Goal: Information Seeking & Learning: Learn about a topic

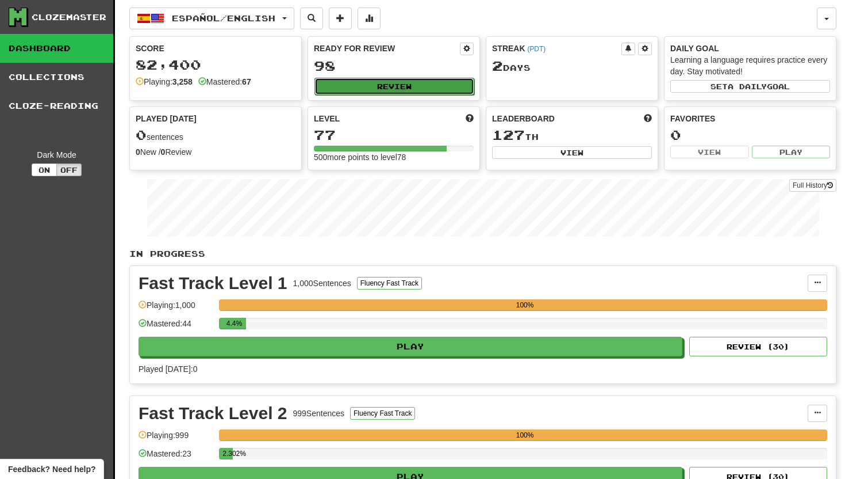
click at [403, 88] on button "Review" at bounding box center [395, 86] width 160 height 17
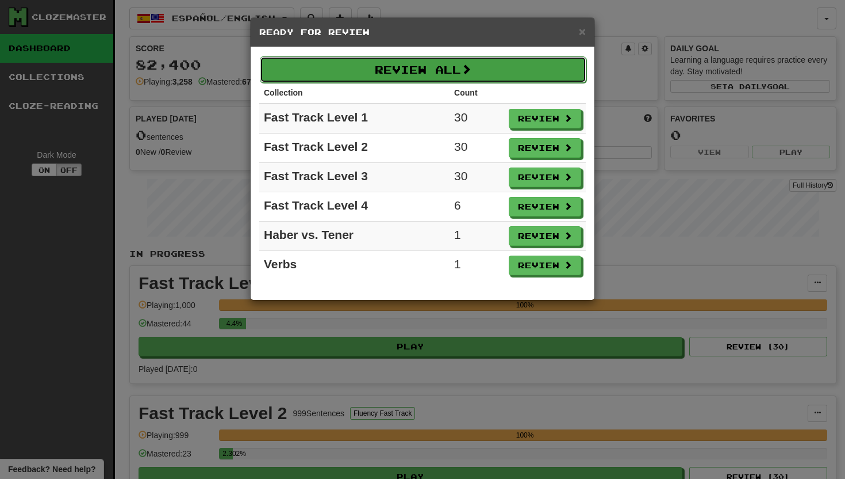
click at [416, 74] on button "Review All" at bounding box center [423, 69] width 327 height 26
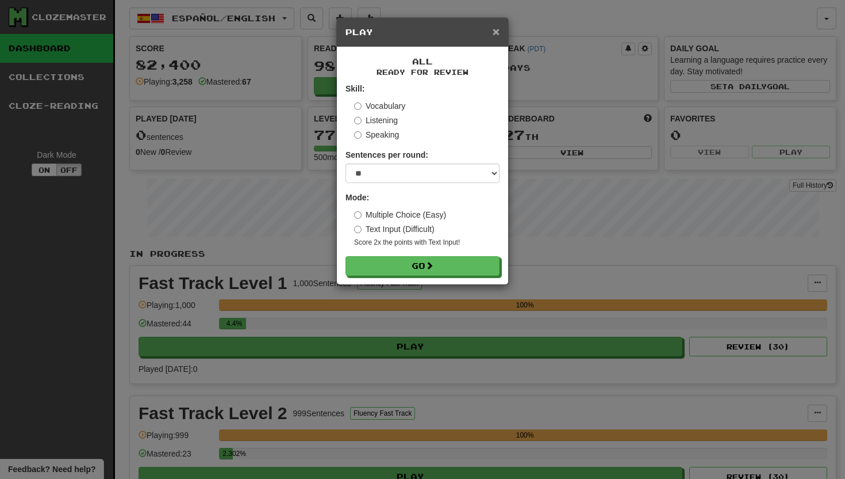
click at [497, 36] on span "×" at bounding box center [496, 31] width 7 height 13
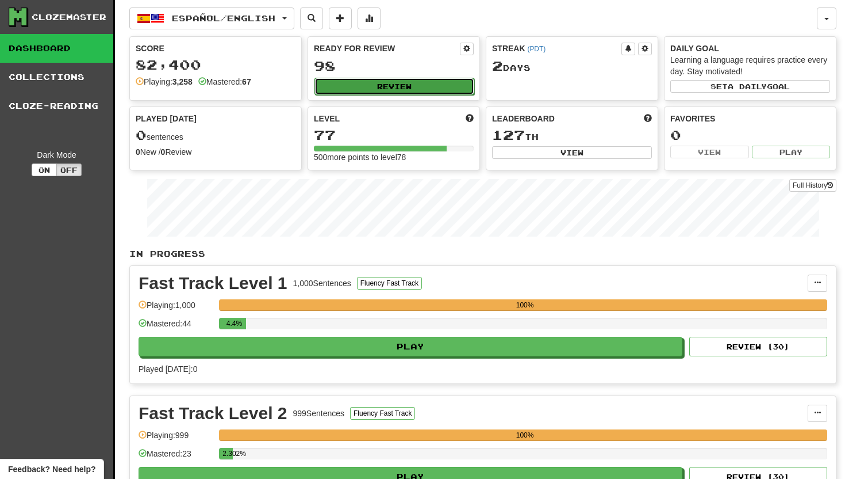
click at [371, 90] on button "Review" at bounding box center [395, 86] width 160 height 17
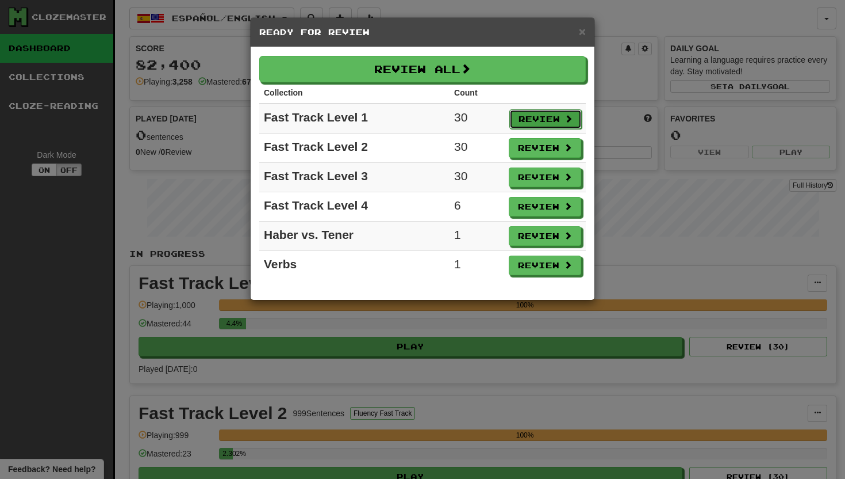
click at [542, 120] on button "Review" at bounding box center [546, 119] width 72 height 20
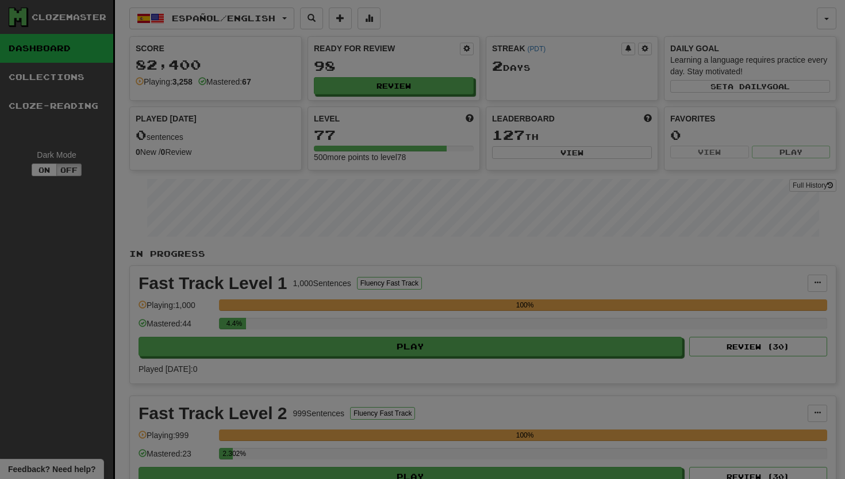
select select "**"
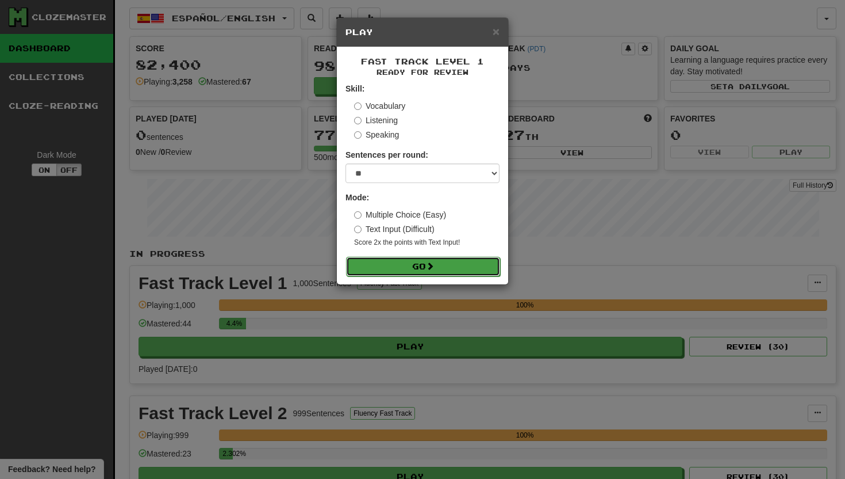
click at [422, 269] on button "Go" at bounding box center [423, 267] width 154 height 20
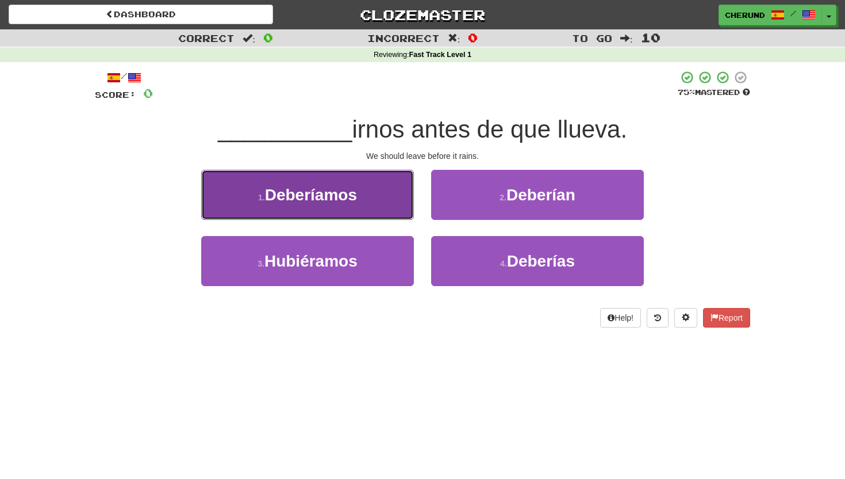
click at [372, 197] on button "1 . Deberíamos" at bounding box center [307, 195] width 213 height 50
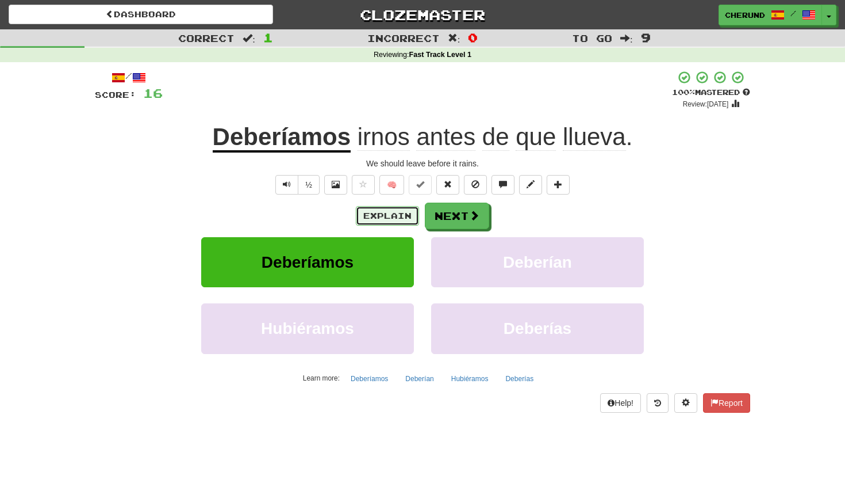
click at [398, 214] on button "Explain" at bounding box center [387, 216] width 63 height 20
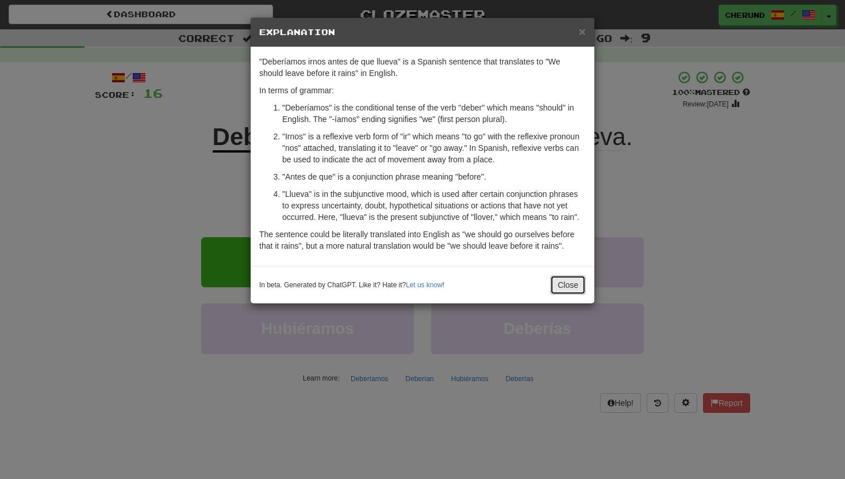
click at [563, 284] on button "Close" at bounding box center [568, 285] width 36 height 20
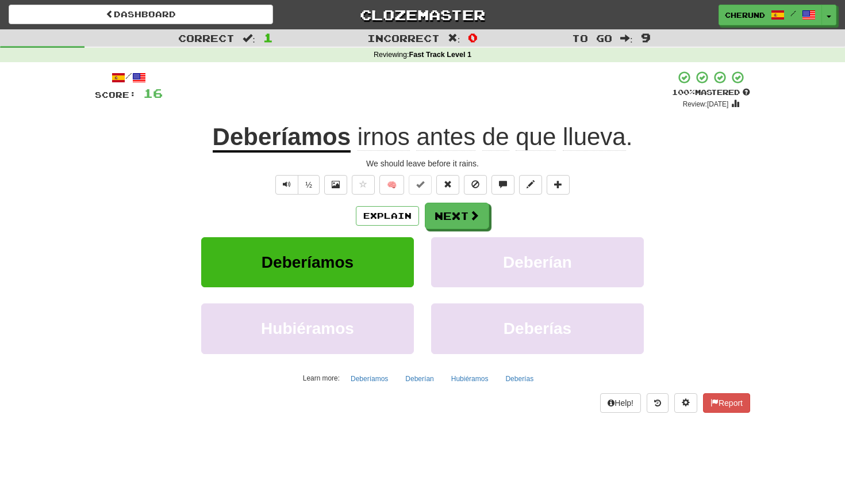
click at [392, 141] on span "irnos" at bounding box center [384, 137] width 52 height 28
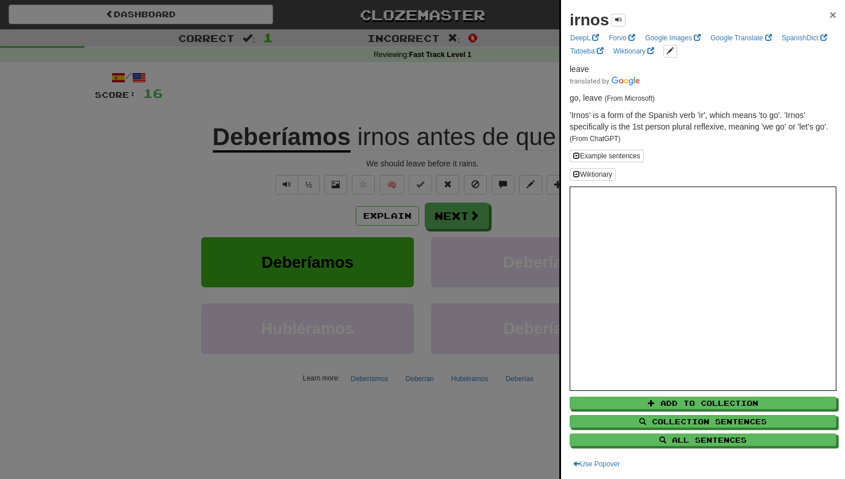
click at [835, 18] on span "×" at bounding box center [833, 14] width 7 height 13
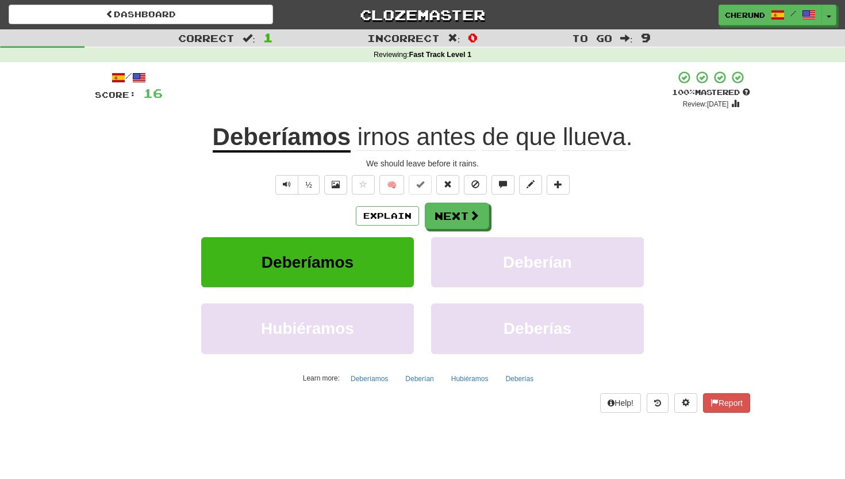
click at [466, 97] on div "+ 16" at bounding box center [418, 89] width 510 height 39
click at [459, 221] on button "Next" at bounding box center [458, 216] width 64 height 26
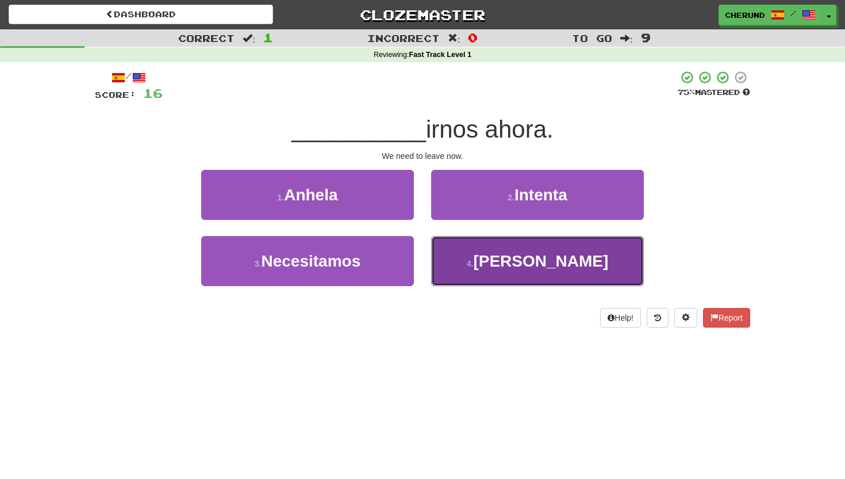
click at [555, 271] on button "4 . [PERSON_NAME]" at bounding box center [537, 261] width 213 height 50
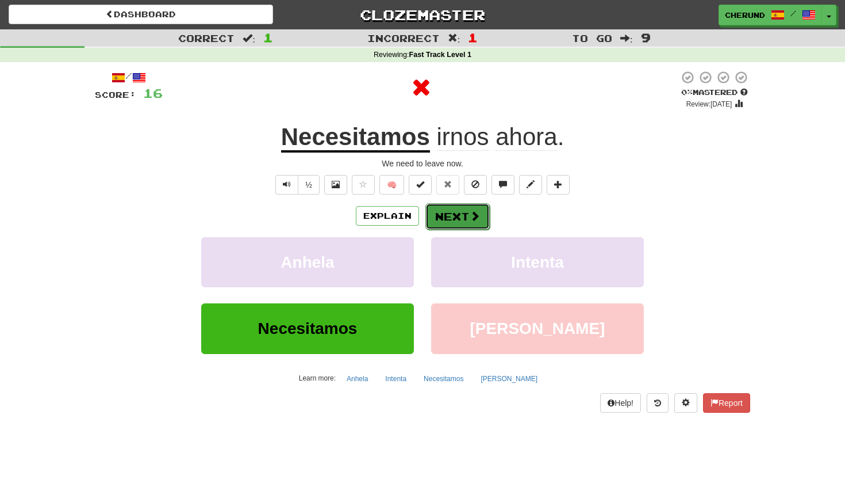
click at [466, 220] on button "Next" at bounding box center [458, 216] width 64 height 26
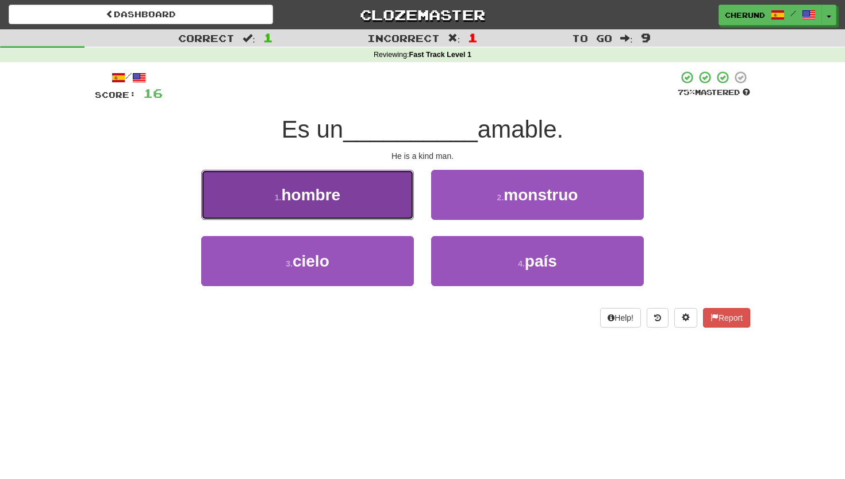
click at [373, 197] on button "1 . hombre" at bounding box center [307, 195] width 213 height 50
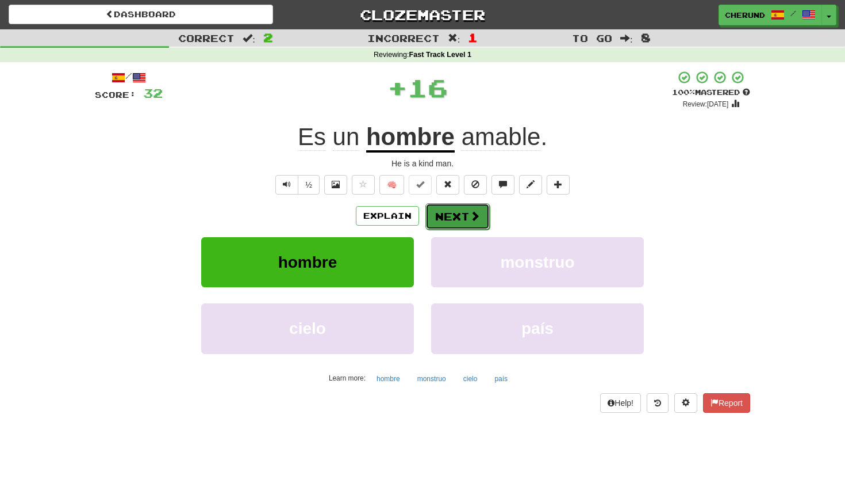
click at [454, 219] on button "Next" at bounding box center [458, 216] width 64 height 26
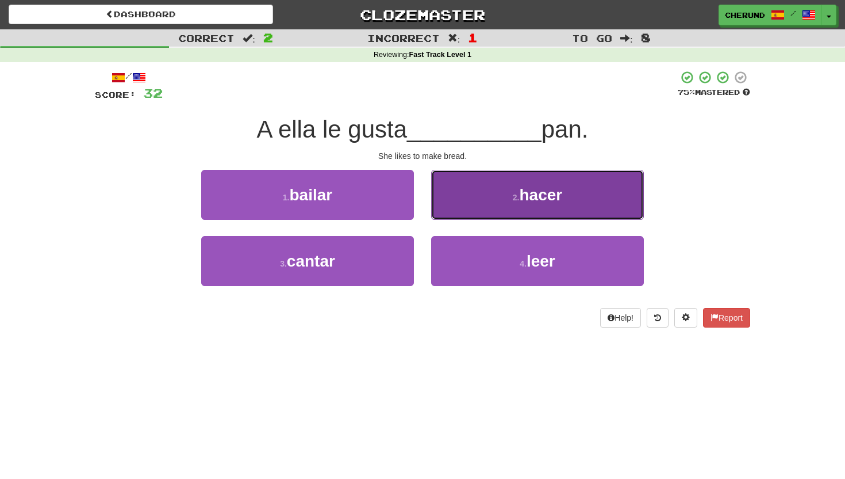
click at [469, 200] on button "2 . hacer" at bounding box center [537, 195] width 213 height 50
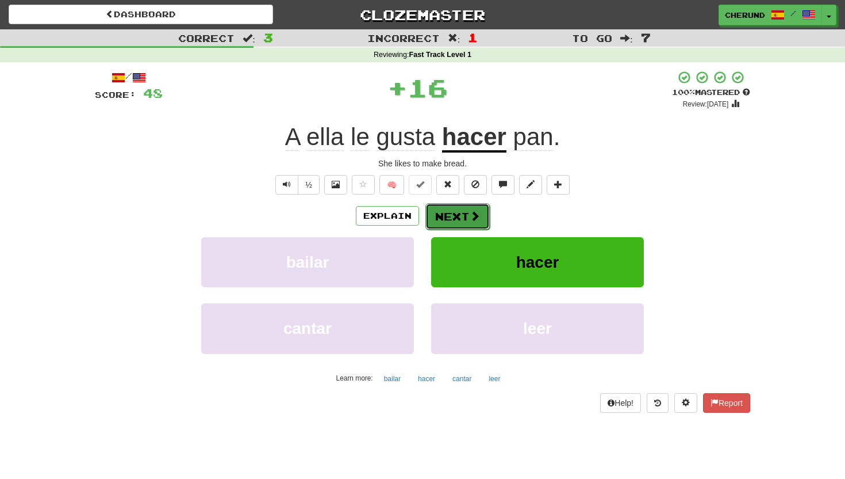
click at [470, 214] on span at bounding box center [475, 216] width 10 height 10
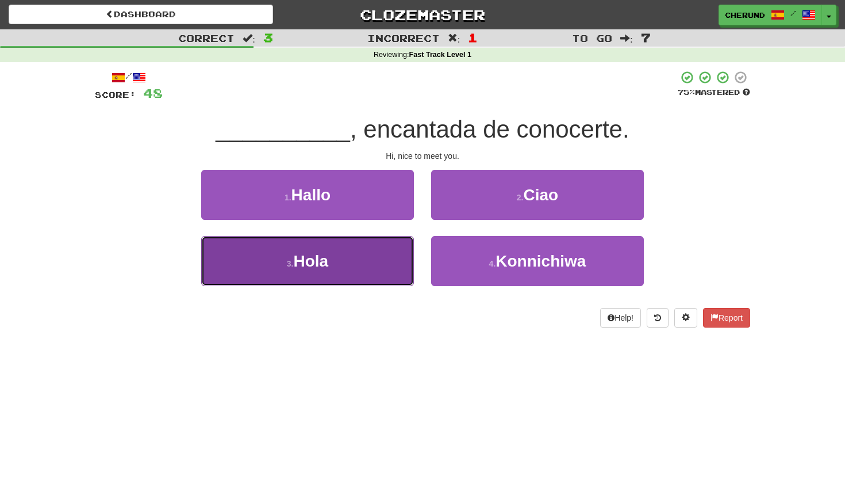
click at [343, 261] on button "3 . [GEOGRAPHIC_DATA]" at bounding box center [307, 261] width 213 height 50
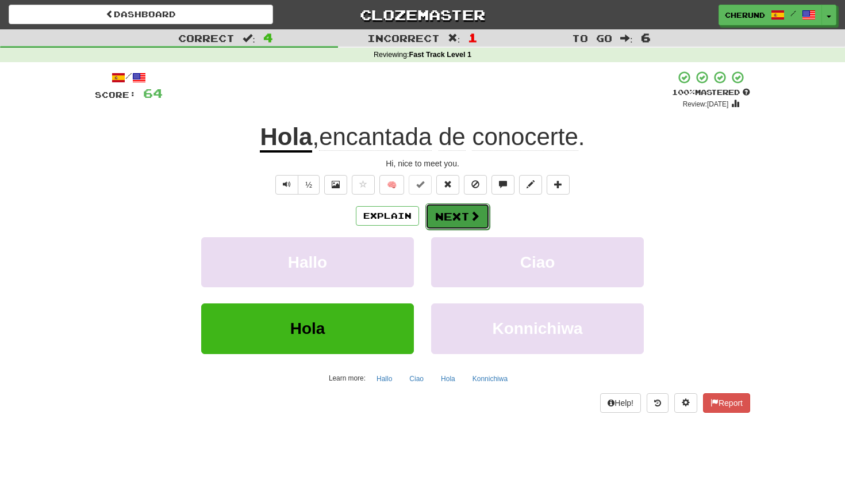
click at [458, 217] on button "Next" at bounding box center [458, 216] width 64 height 26
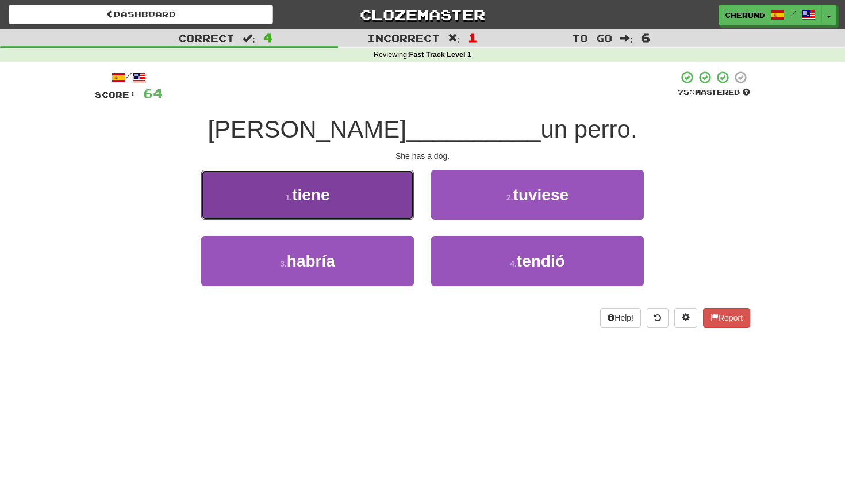
click at [353, 189] on button "1 . tiene" at bounding box center [307, 195] width 213 height 50
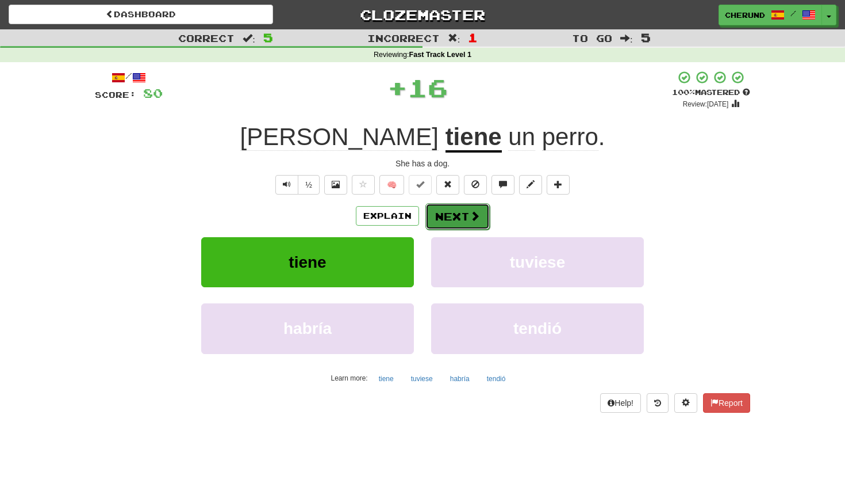
click at [473, 213] on span at bounding box center [475, 216] width 10 height 10
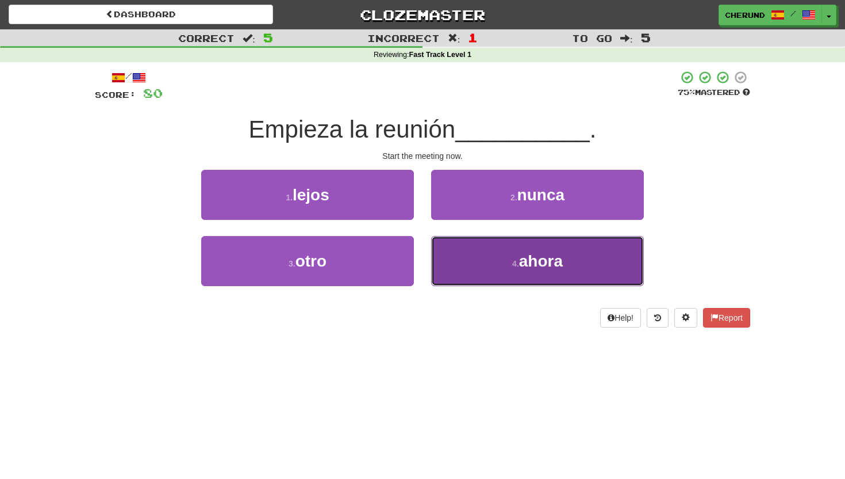
click at [495, 269] on button "4 . ahora" at bounding box center [537, 261] width 213 height 50
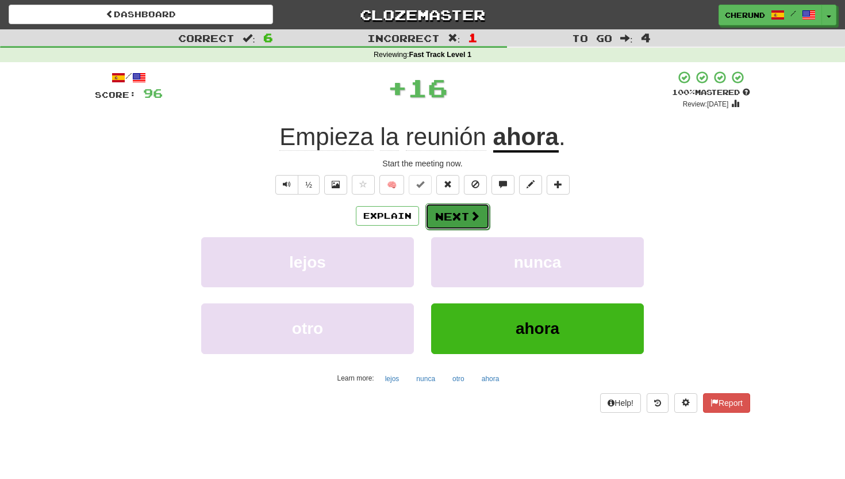
click at [464, 222] on button "Next" at bounding box center [458, 216] width 64 height 26
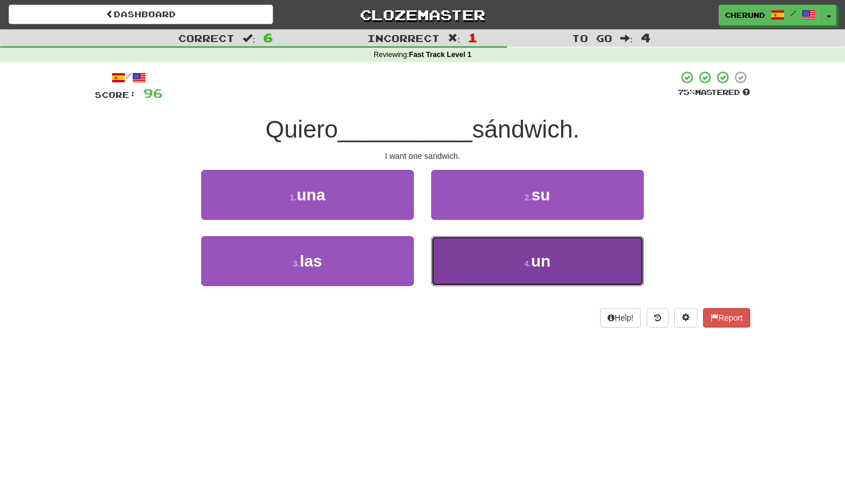
click at [510, 261] on button "4 . un" at bounding box center [537, 261] width 213 height 50
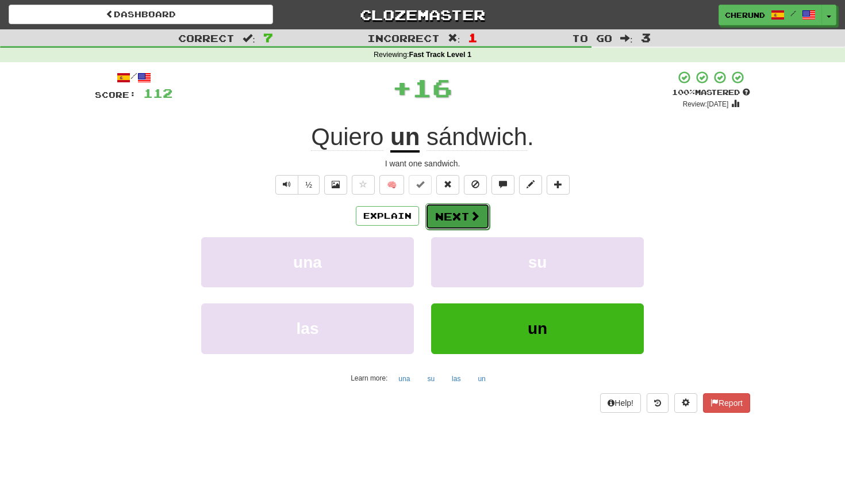
click at [466, 217] on button "Next" at bounding box center [458, 216] width 64 height 26
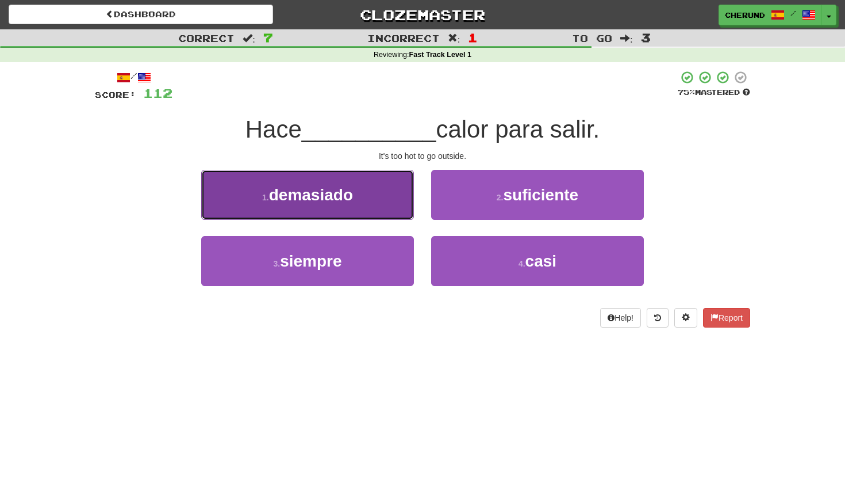
click at [359, 197] on button "1 . demasiado" at bounding box center [307, 195] width 213 height 50
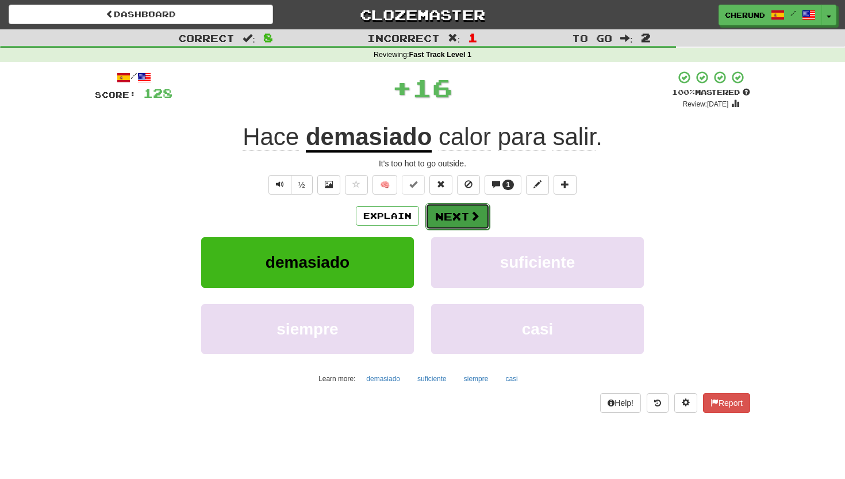
click at [453, 220] on button "Next" at bounding box center [458, 216] width 64 height 26
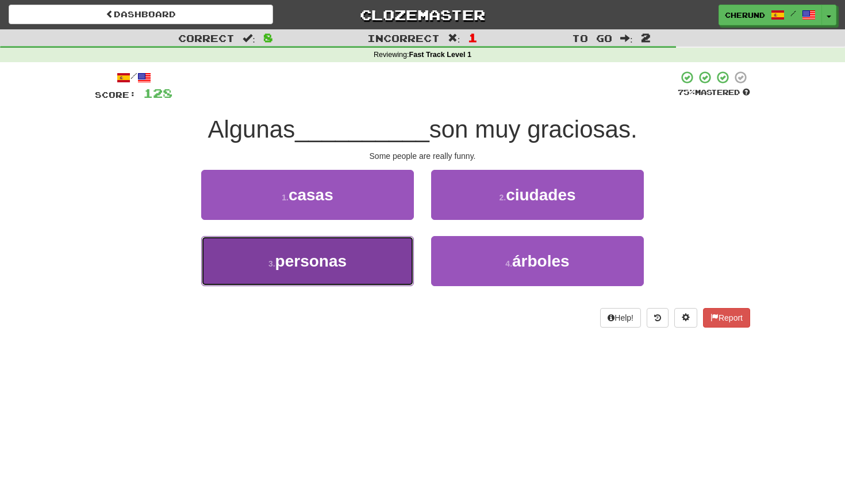
click at [368, 273] on button "3 . personas" at bounding box center [307, 261] width 213 height 50
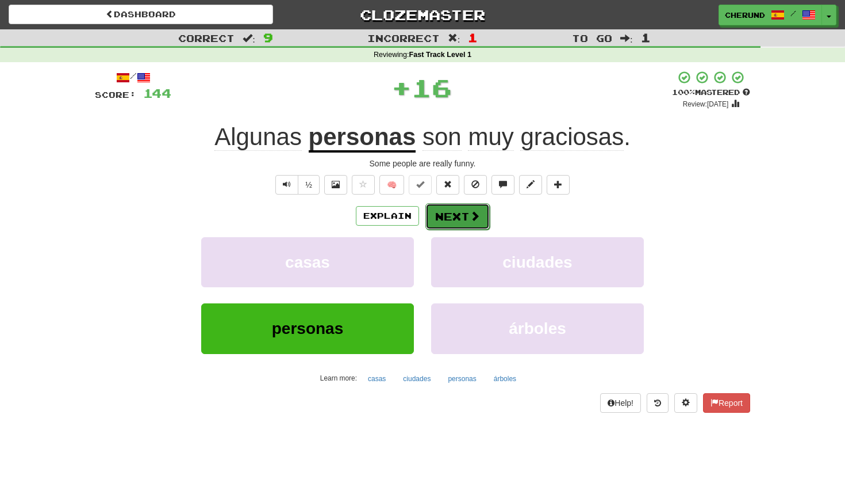
click at [462, 224] on button "Next" at bounding box center [458, 216] width 64 height 26
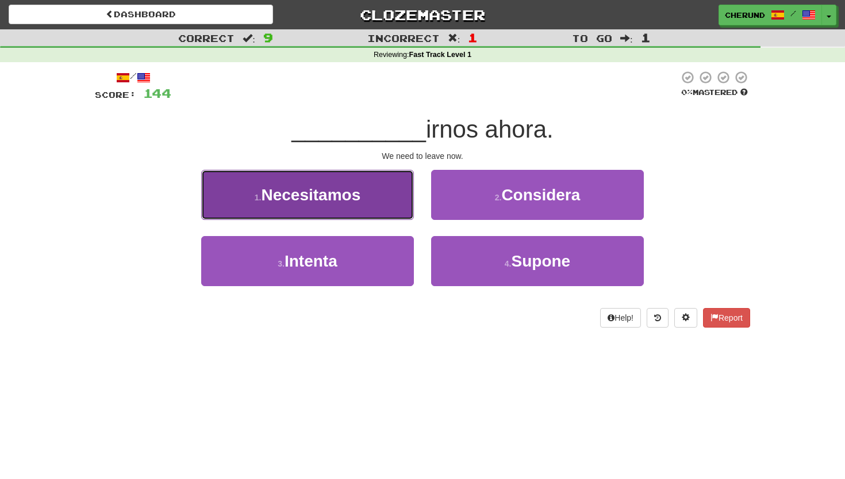
click at [377, 198] on button "1 . Necesitamos" at bounding box center [307, 195] width 213 height 50
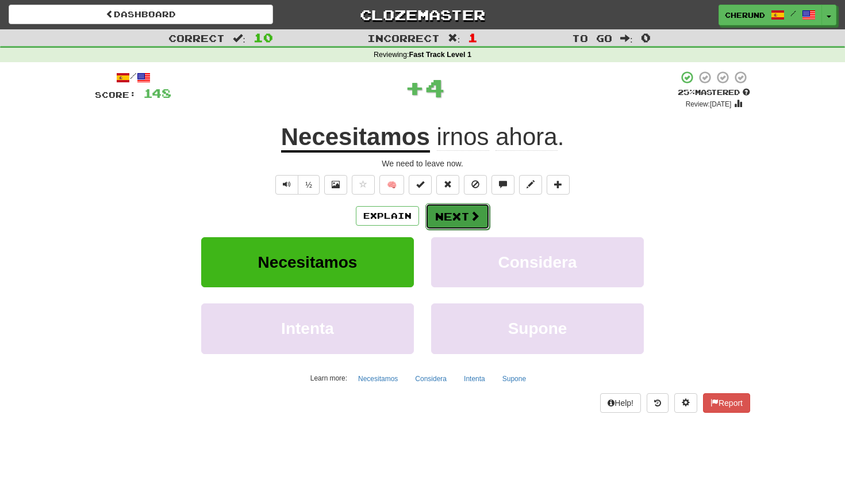
click at [459, 217] on button "Next" at bounding box center [458, 216] width 64 height 26
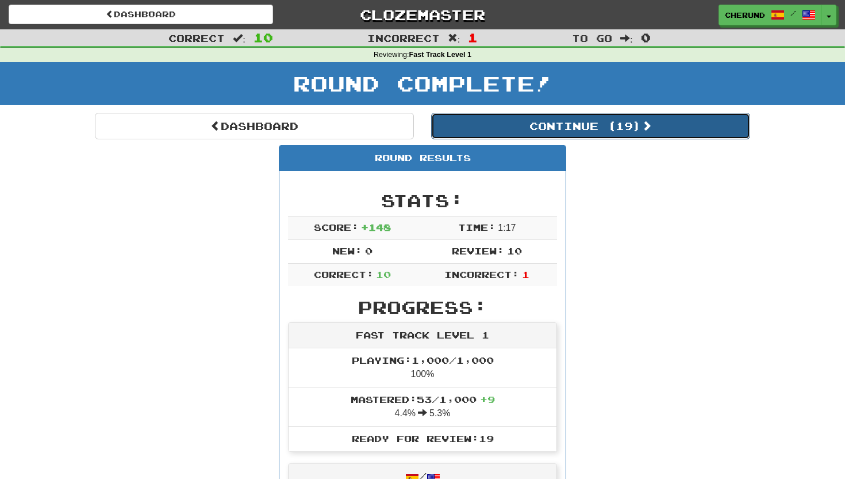
click at [578, 124] on button "Continue ( 19 )" at bounding box center [590, 126] width 319 height 26
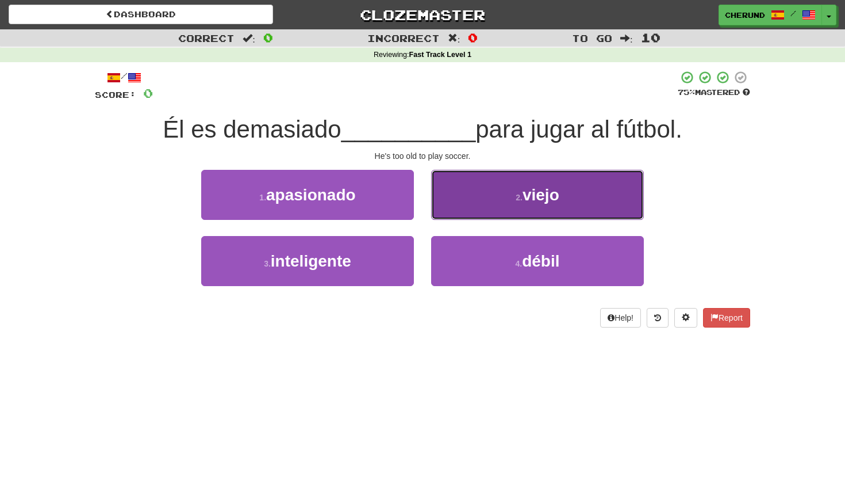
click at [563, 193] on button "2 . viejo" at bounding box center [537, 195] width 213 height 50
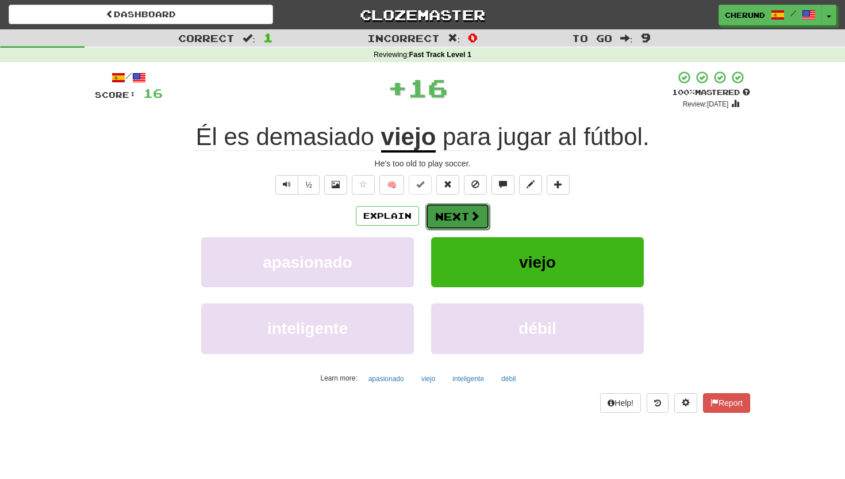
click at [459, 219] on button "Next" at bounding box center [458, 216] width 64 height 26
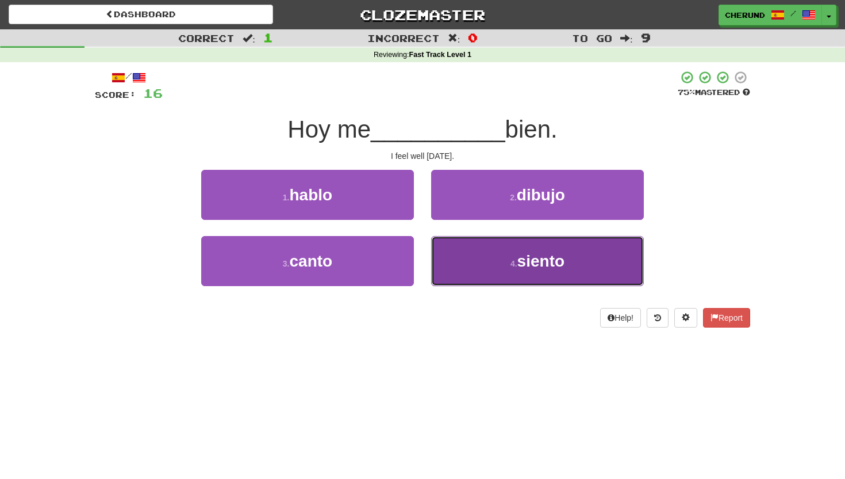
click at [493, 263] on button "4 . siento" at bounding box center [537, 261] width 213 height 50
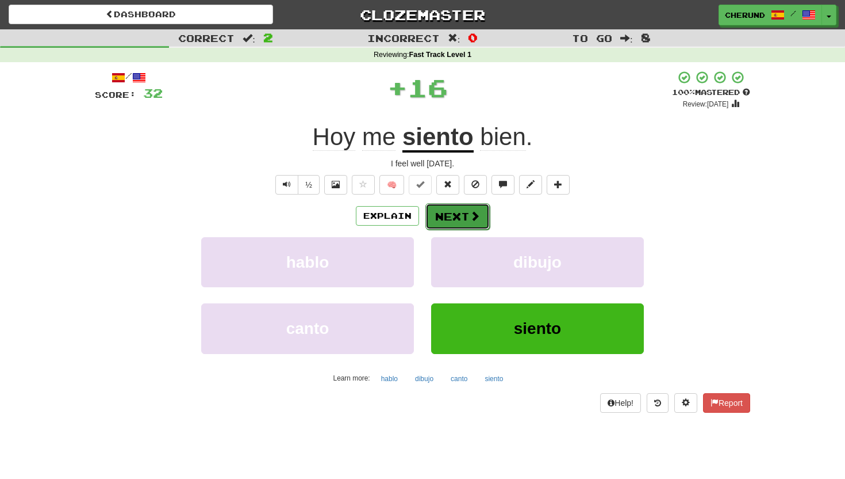
click at [464, 222] on button "Next" at bounding box center [458, 216] width 64 height 26
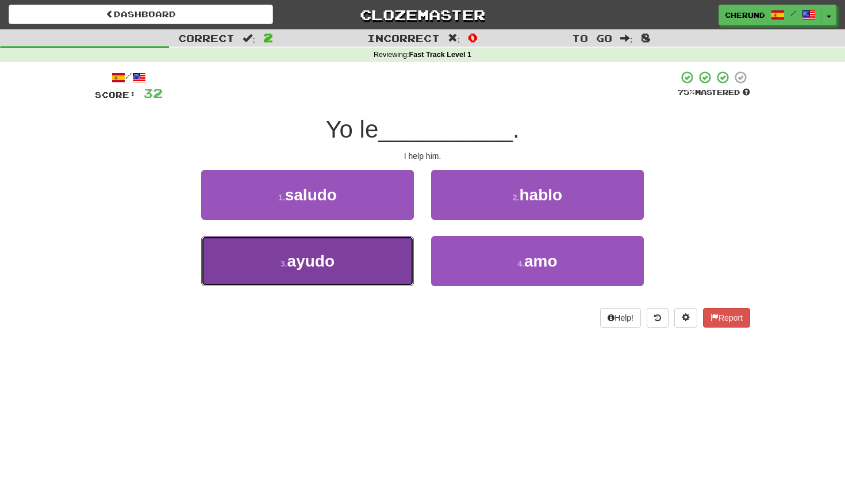
click at [364, 269] on button "3 . ayudo" at bounding box center [307, 261] width 213 height 50
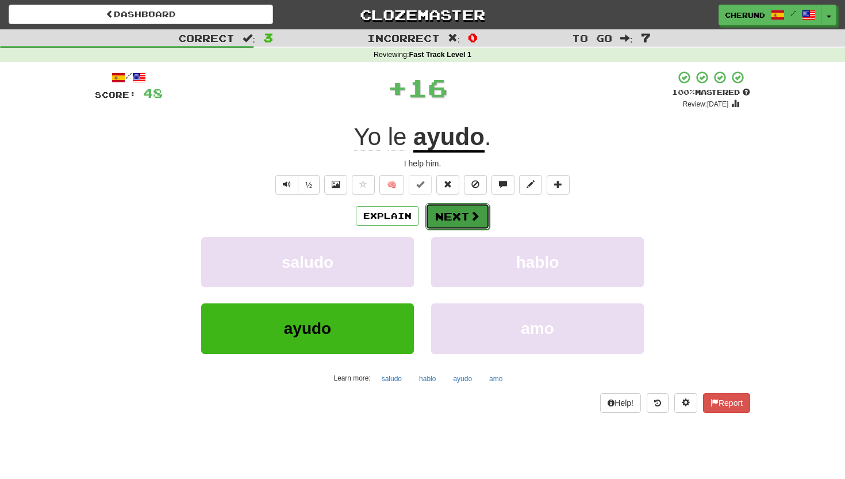
click at [470, 216] on span at bounding box center [475, 216] width 10 height 10
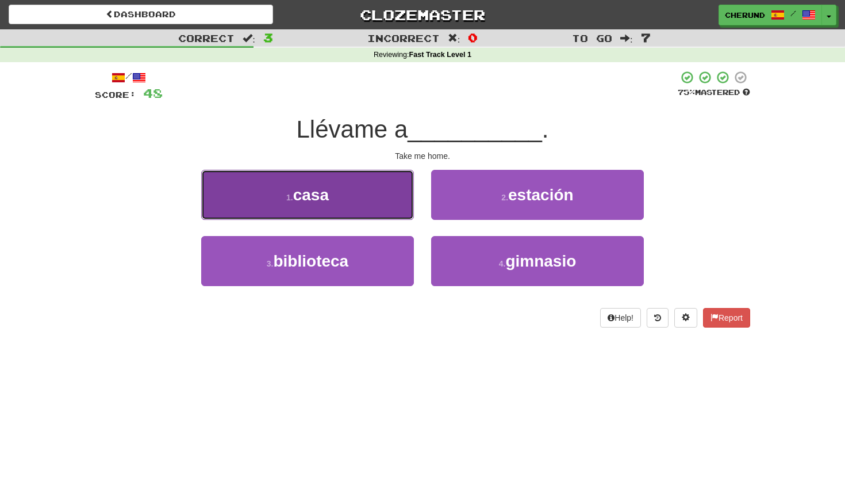
click at [388, 202] on button "1 . casa" at bounding box center [307, 195] width 213 height 50
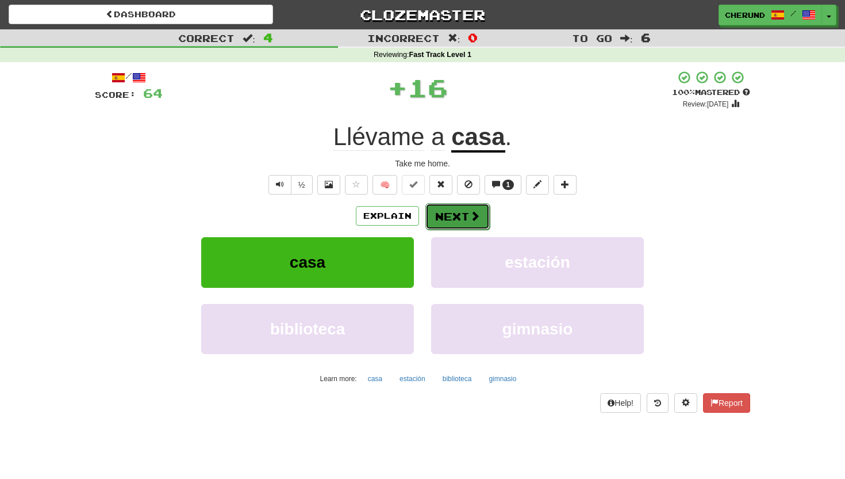
click at [454, 219] on button "Next" at bounding box center [458, 216] width 64 height 26
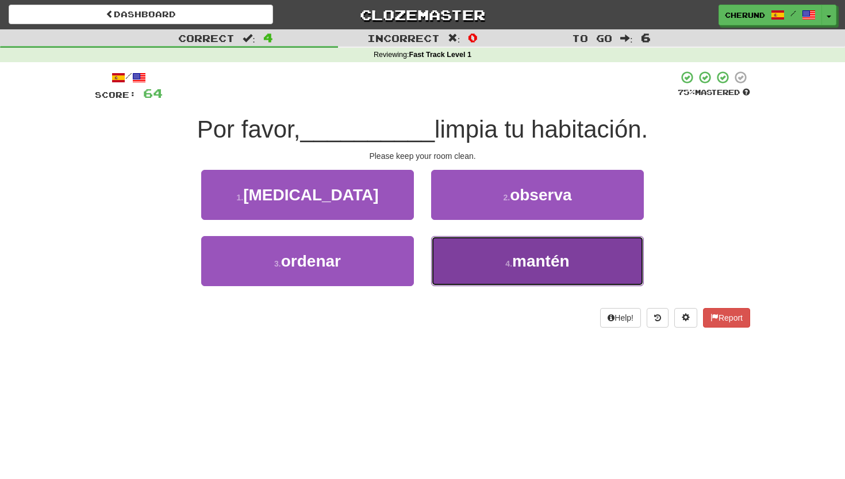
click at [506, 267] on small "4 ." at bounding box center [509, 263] width 7 height 9
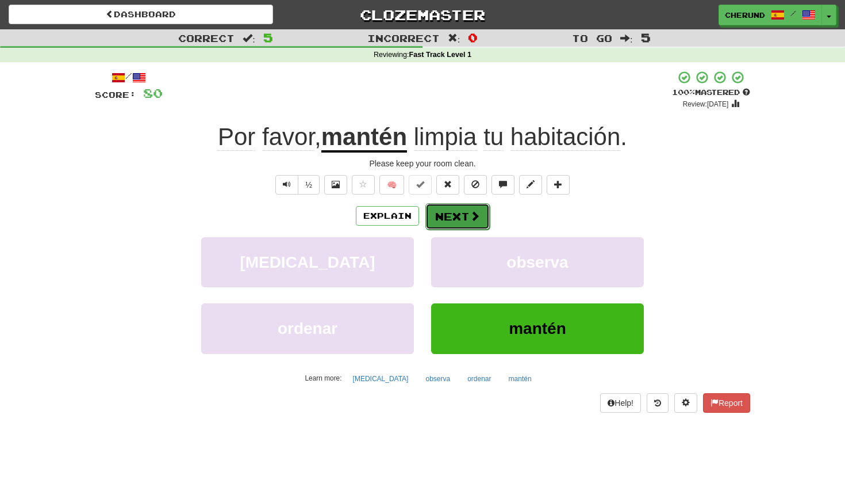
click at [460, 224] on button "Next" at bounding box center [458, 216] width 64 height 26
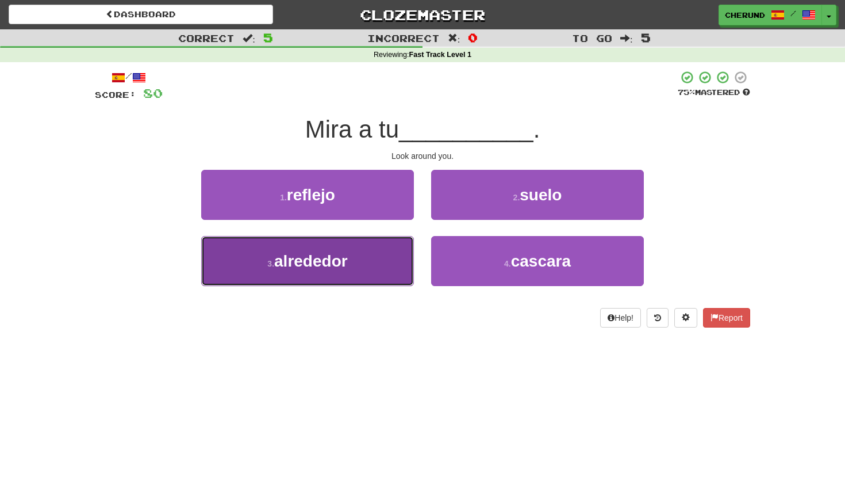
click at [348, 261] on span "alrededor" at bounding box center [311, 261] width 74 height 18
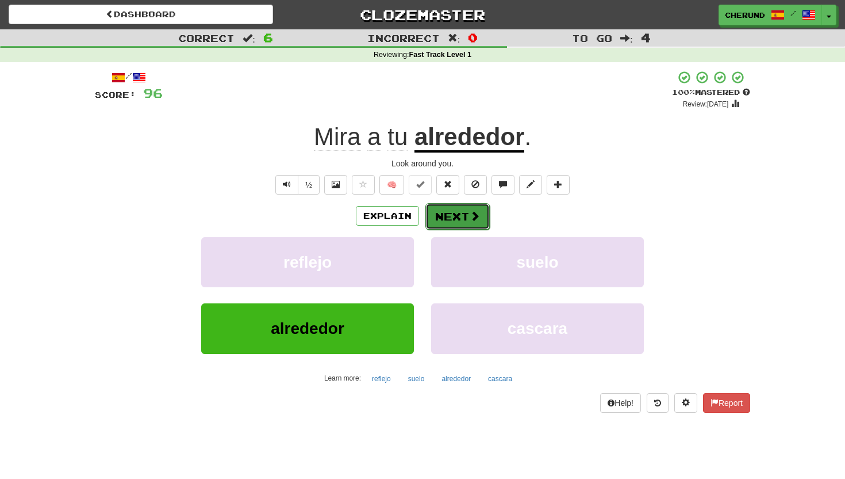
click at [457, 224] on button "Next" at bounding box center [458, 216] width 64 height 26
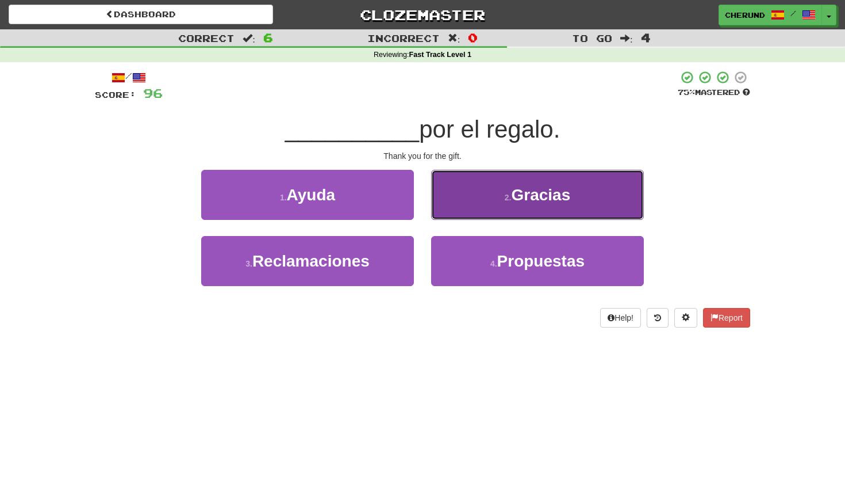
click at [535, 198] on span "Gracias" at bounding box center [540, 195] width 59 height 18
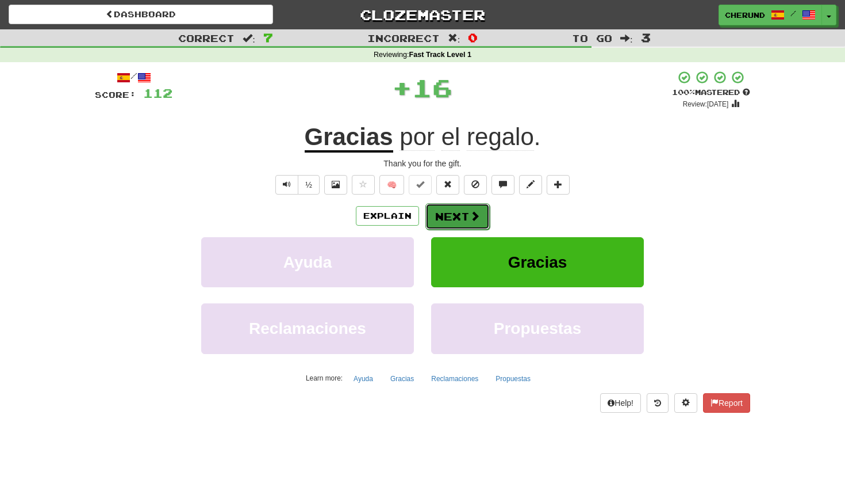
click at [465, 213] on button "Next" at bounding box center [458, 216] width 64 height 26
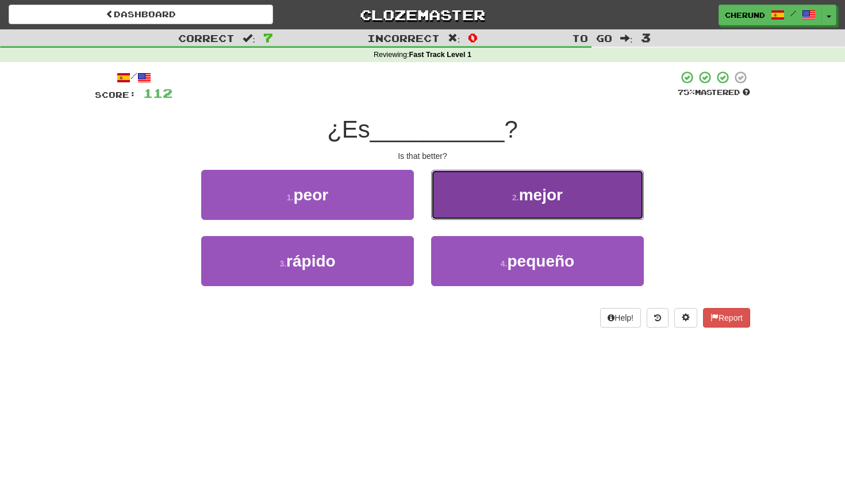
click at [496, 196] on button "2 . mejor" at bounding box center [537, 195] width 213 height 50
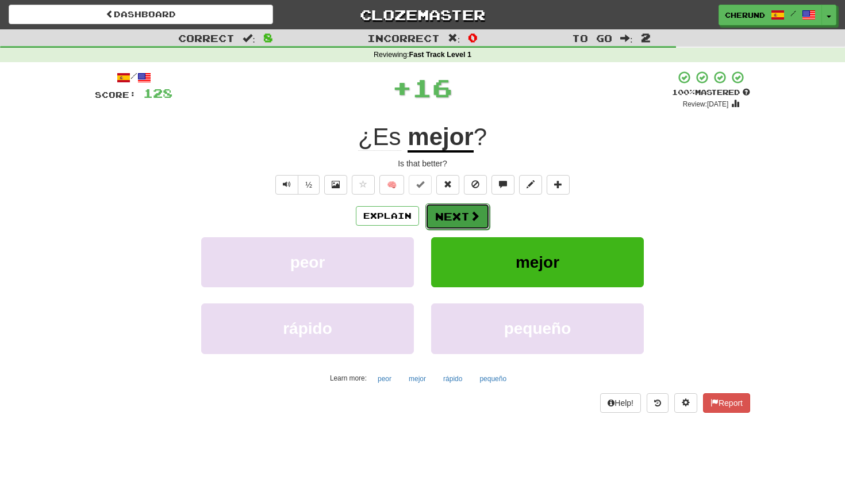
click at [463, 215] on button "Next" at bounding box center [458, 216] width 64 height 26
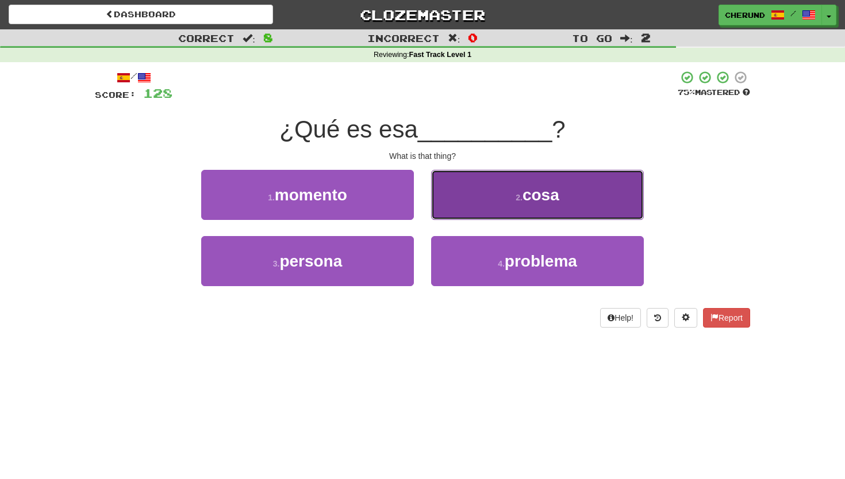
click at [516, 199] on small "2 ." at bounding box center [519, 197] width 7 height 9
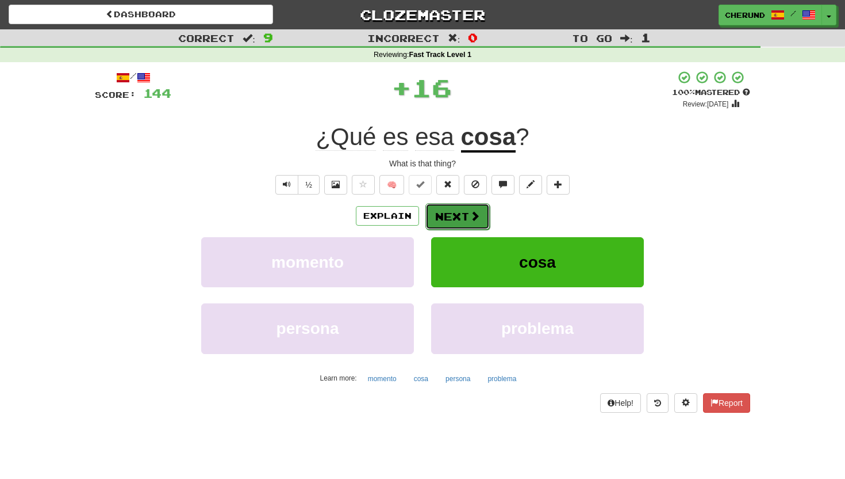
click at [468, 217] on button "Next" at bounding box center [458, 216] width 64 height 26
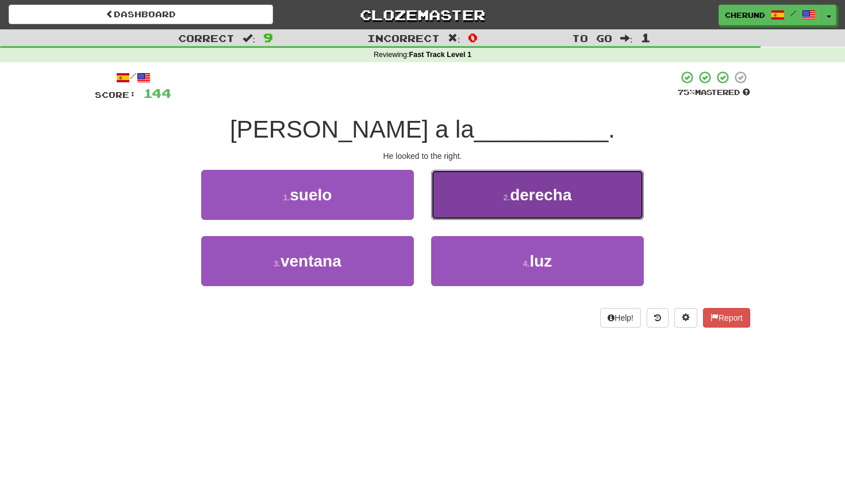
click at [487, 203] on button "2 . derecha" at bounding box center [537, 195] width 213 height 50
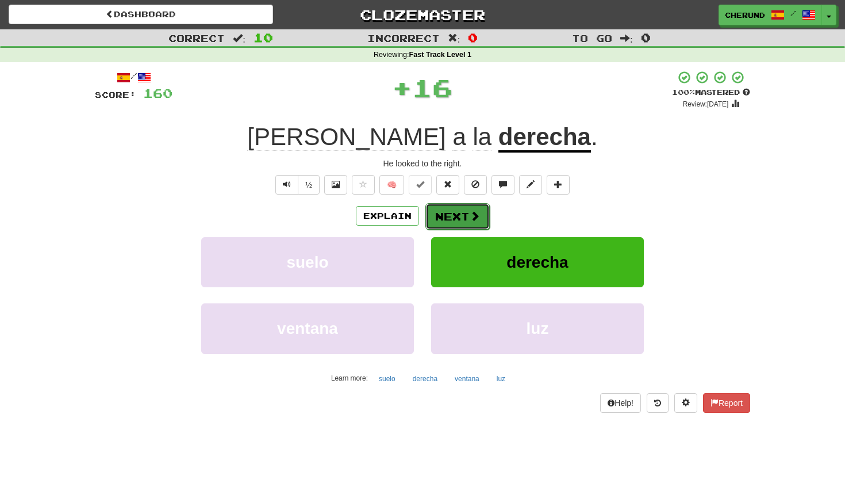
click at [456, 217] on button "Next" at bounding box center [458, 216] width 64 height 26
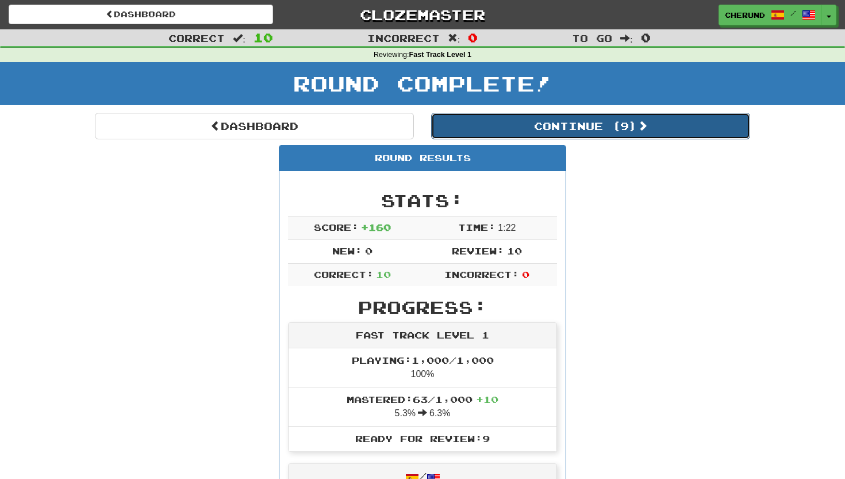
click at [577, 131] on button "Continue ( 9 )" at bounding box center [590, 126] width 319 height 26
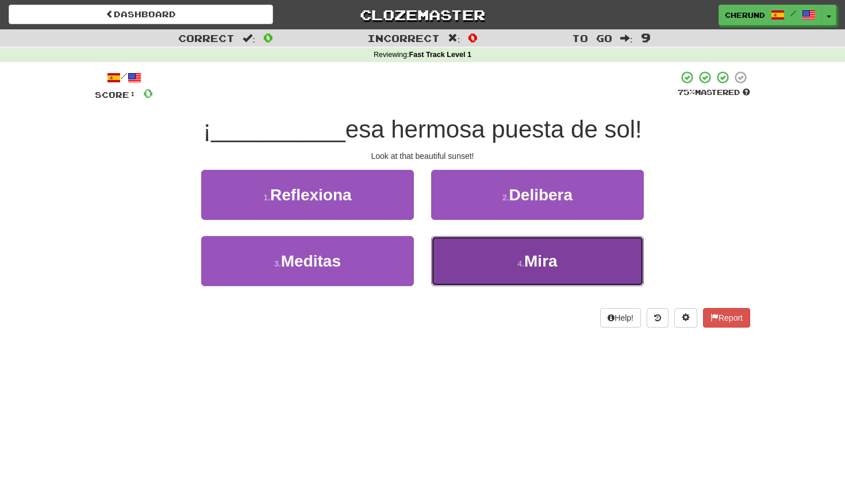
click at [491, 272] on button "4 . Mira" at bounding box center [537, 261] width 213 height 50
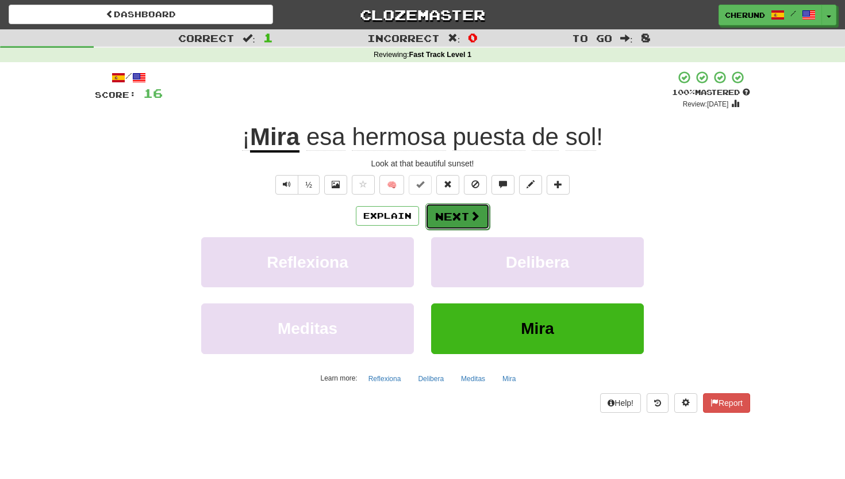
click at [464, 223] on button "Next" at bounding box center [458, 216] width 64 height 26
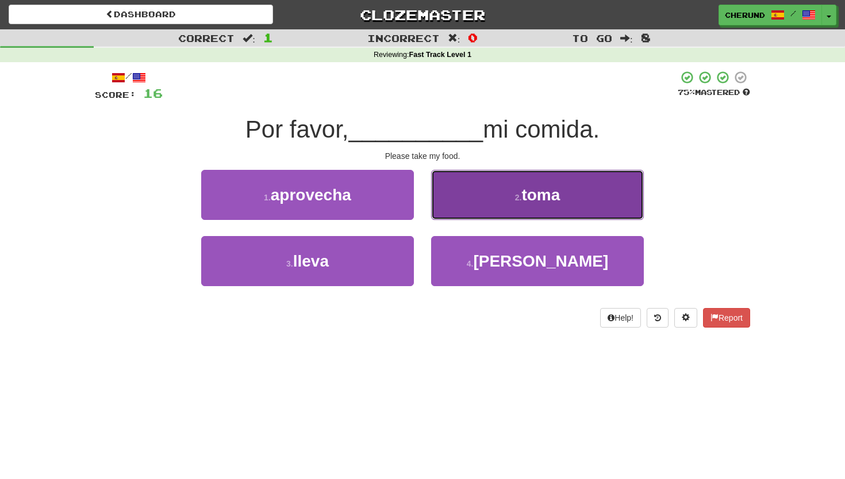
click at [469, 208] on button "2 . toma" at bounding box center [537, 195] width 213 height 50
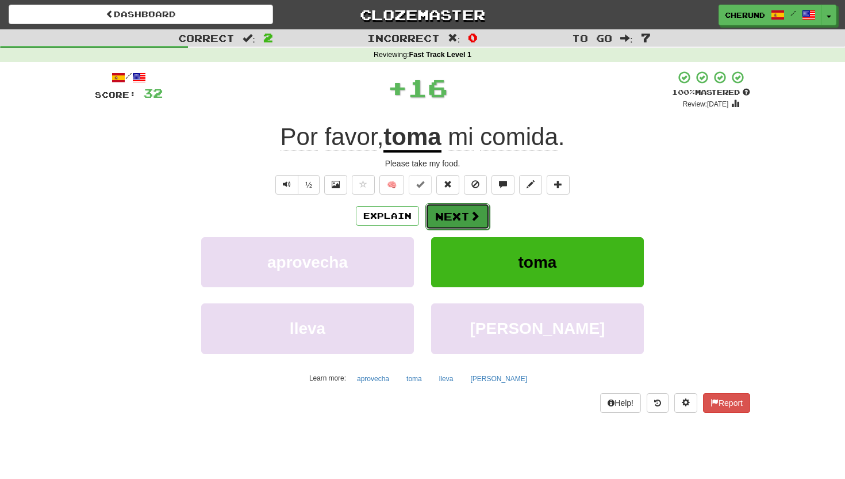
click at [465, 216] on button "Next" at bounding box center [458, 216] width 64 height 26
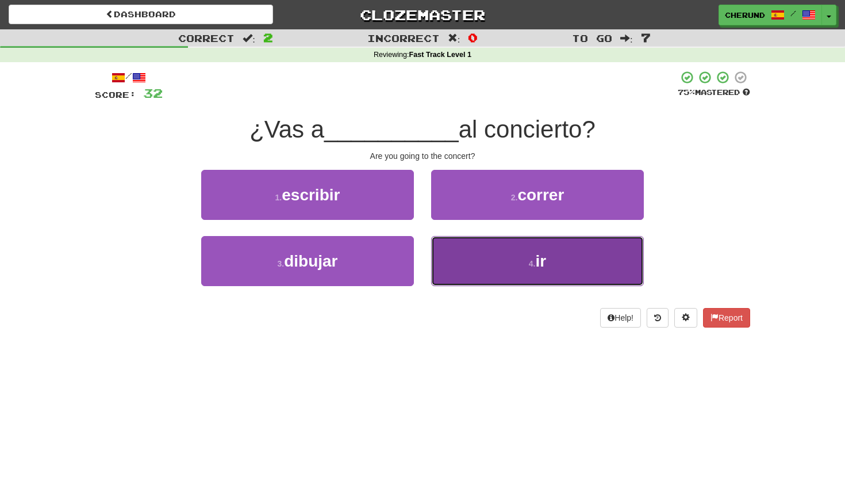
click at [458, 267] on button "4 . ir" at bounding box center [537, 261] width 213 height 50
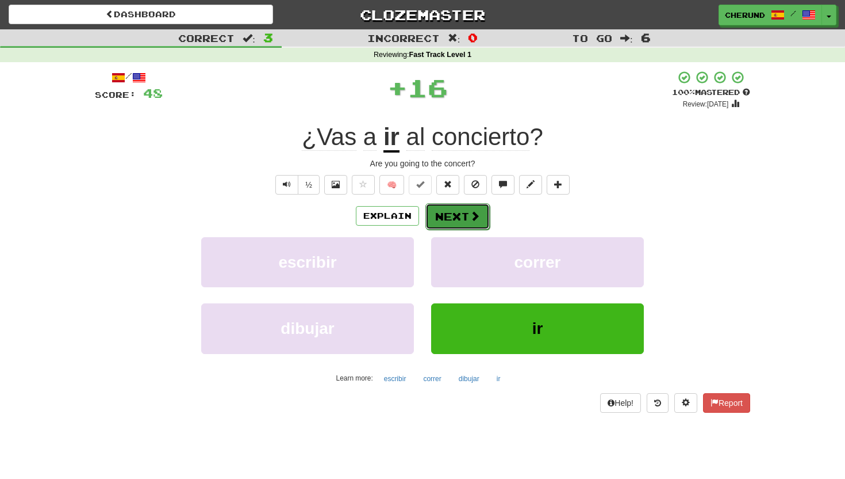
click at [459, 217] on button "Next" at bounding box center [458, 216] width 64 height 26
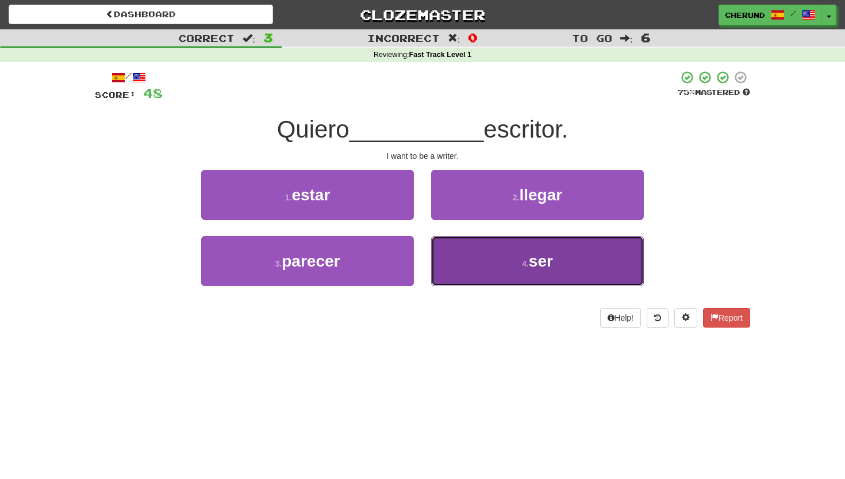
click at [485, 279] on button "4 . ser" at bounding box center [537, 261] width 213 height 50
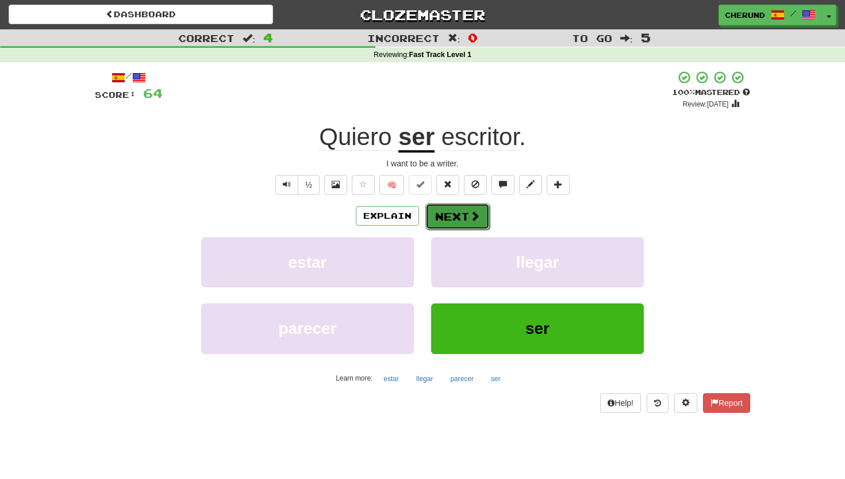
click at [458, 218] on button "Next" at bounding box center [458, 216] width 64 height 26
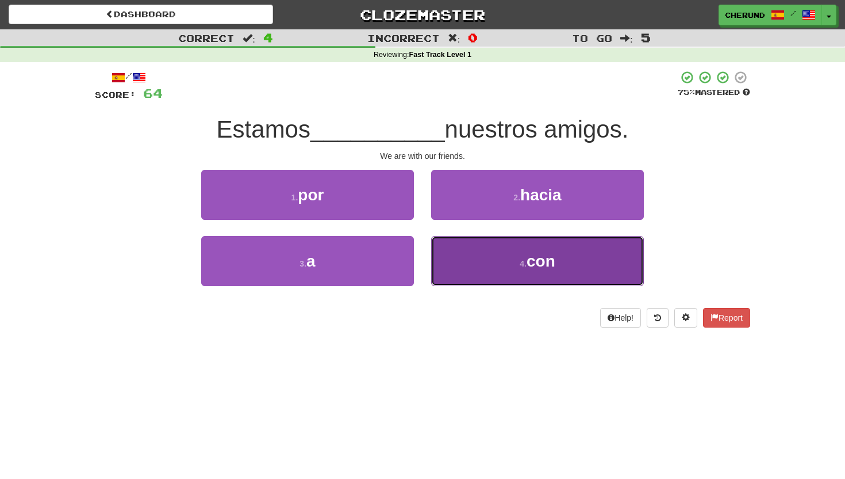
click at [451, 266] on button "4 . con" at bounding box center [537, 261] width 213 height 50
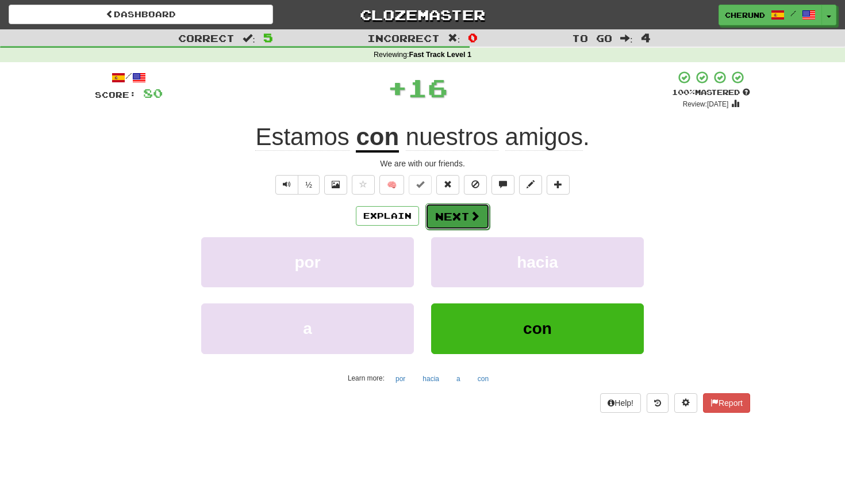
click at [456, 219] on button "Next" at bounding box center [458, 216] width 64 height 26
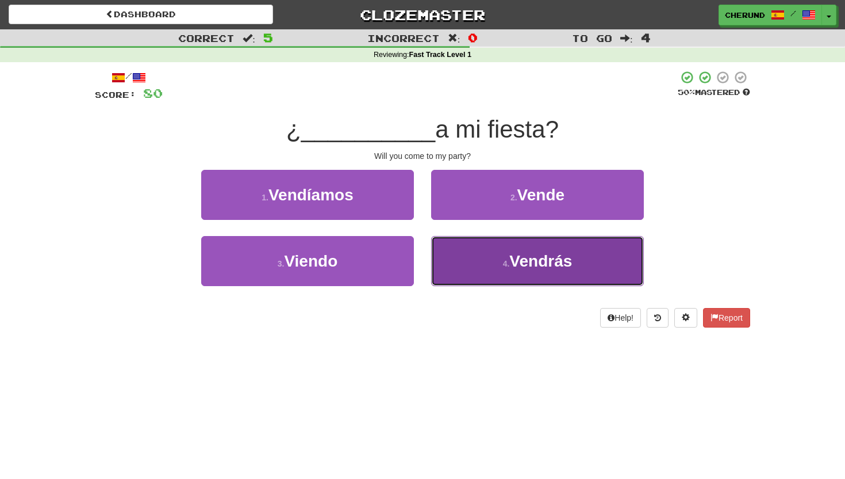
click at [504, 261] on small "4 ." at bounding box center [506, 263] width 7 height 9
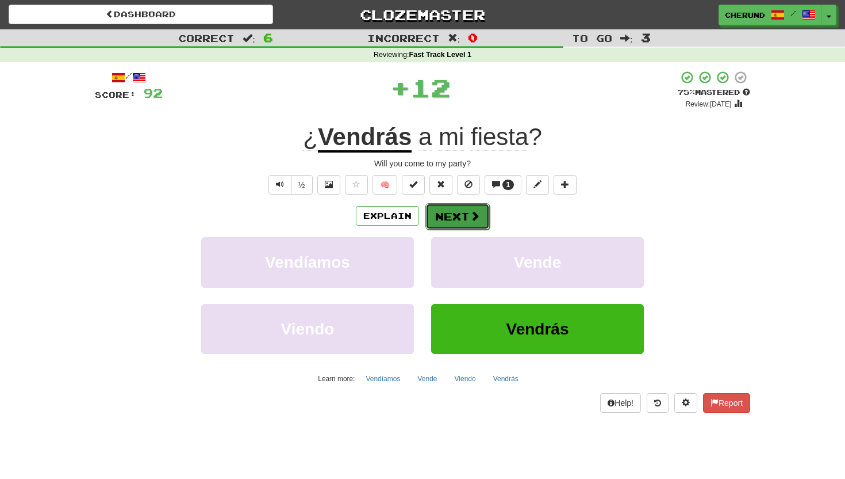
click at [470, 216] on span at bounding box center [475, 216] width 10 height 10
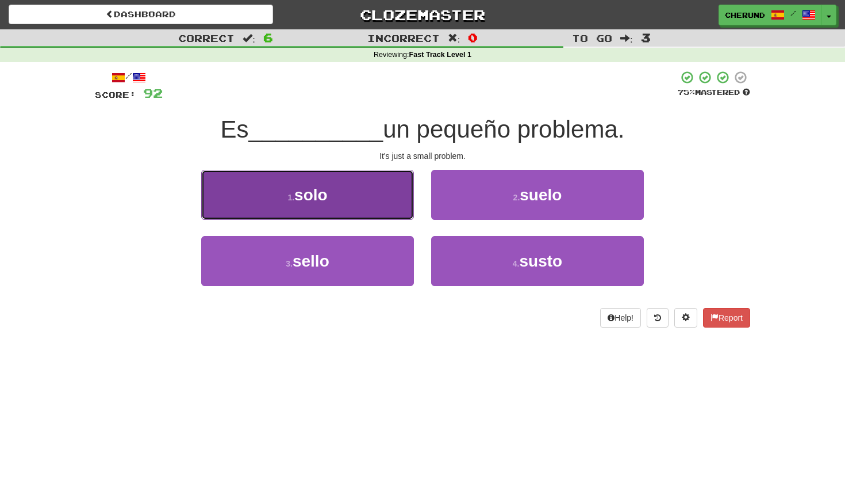
click at [355, 191] on button "1 . solo" at bounding box center [307, 195] width 213 height 50
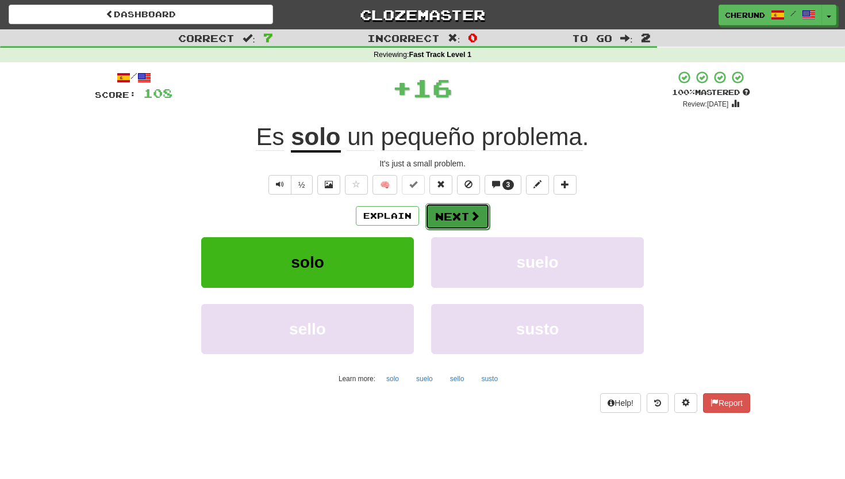
click at [456, 215] on button "Next" at bounding box center [458, 216] width 64 height 26
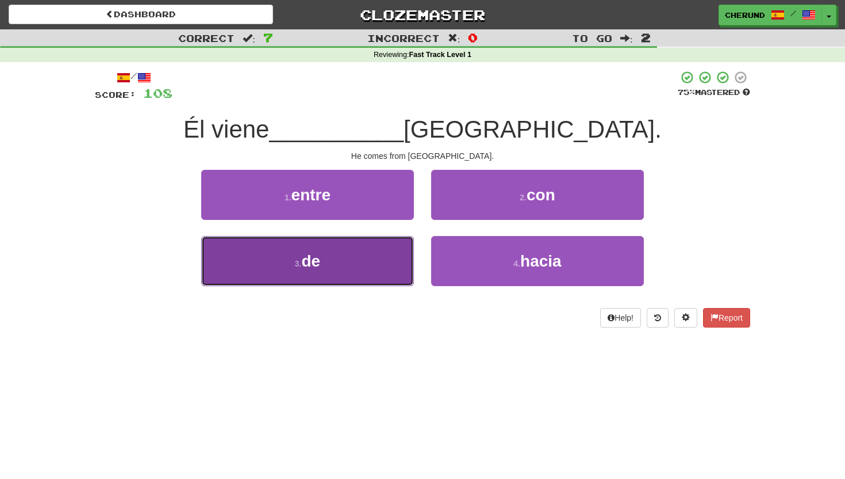
click at [391, 252] on button "3 . de" at bounding box center [307, 261] width 213 height 50
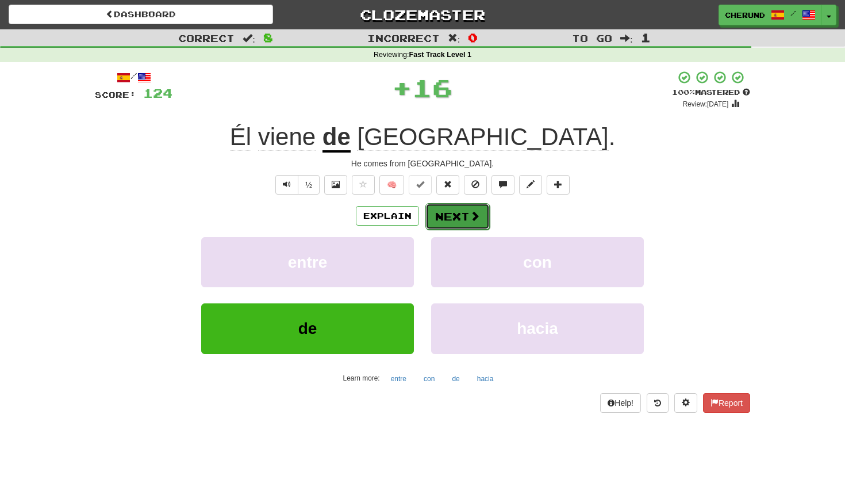
click at [465, 217] on button "Next" at bounding box center [458, 216] width 64 height 26
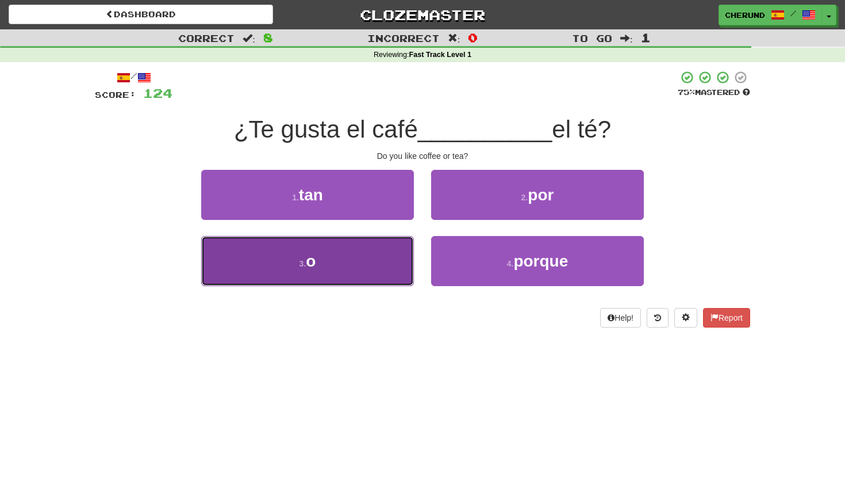
click at [330, 285] on button "3 . o" at bounding box center [307, 261] width 213 height 50
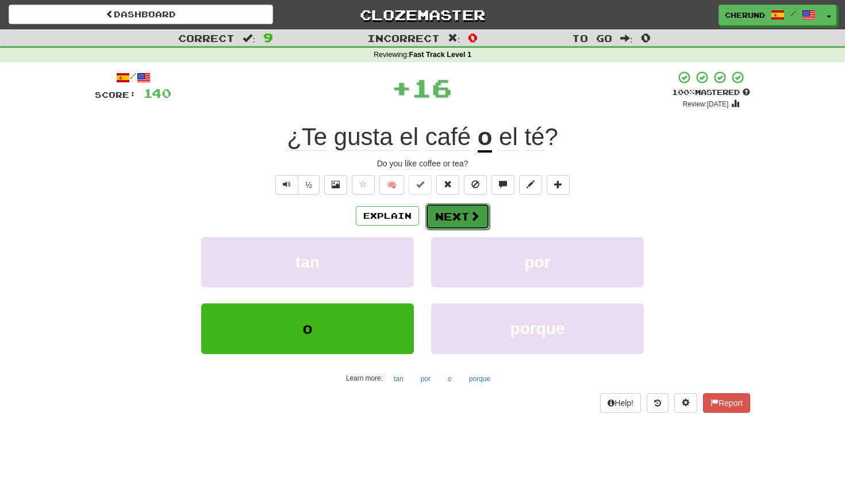
click at [453, 217] on button "Next" at bounding box center [458, 216] width 64 height 26
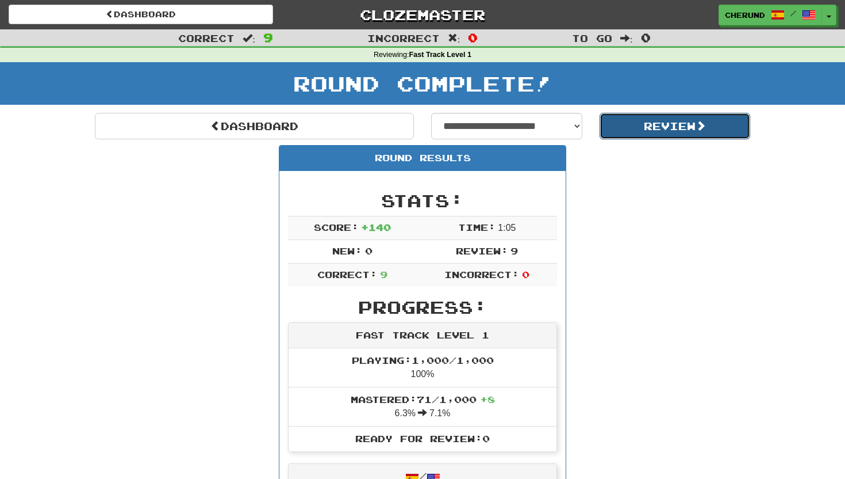
click at [645, 128] on button "Review" at bounding box center [675, 126] width 151 height 26
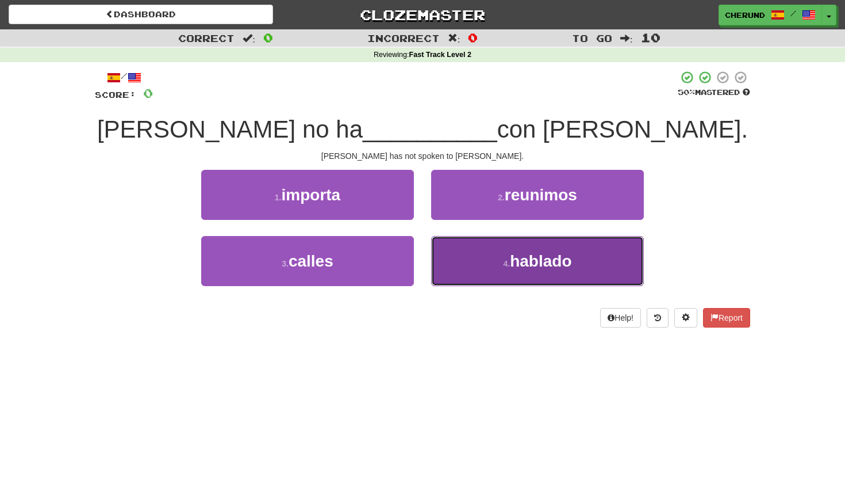
click at [492, 263] on button "4 . hablado" at bounding box center [537, 261] width 213 height 50
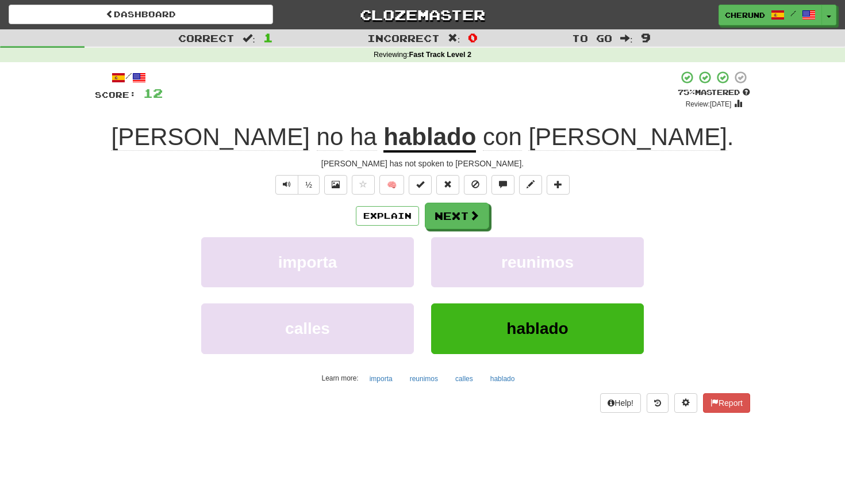
click at [433, 137] on u "hablado" at bounding box center [430, 137] width 93 height 29
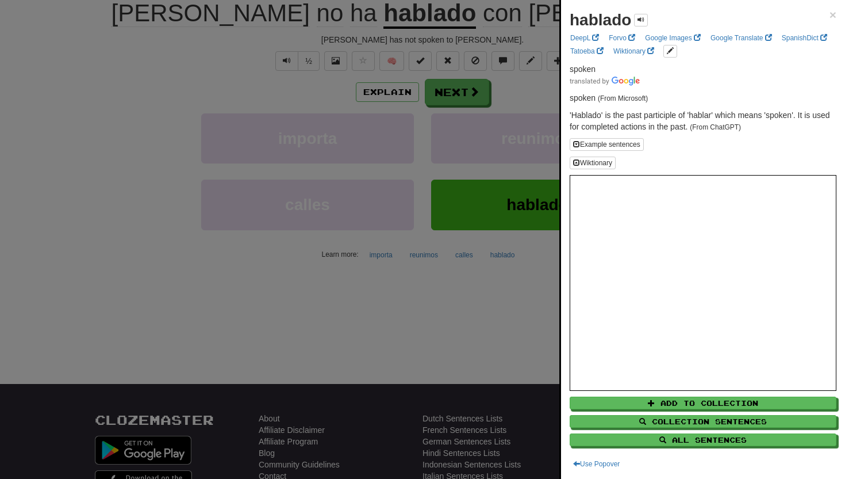
scroll to position [124, 0]
click at [448, 304] on div at bounding box center [422, 239] width 845 height 479
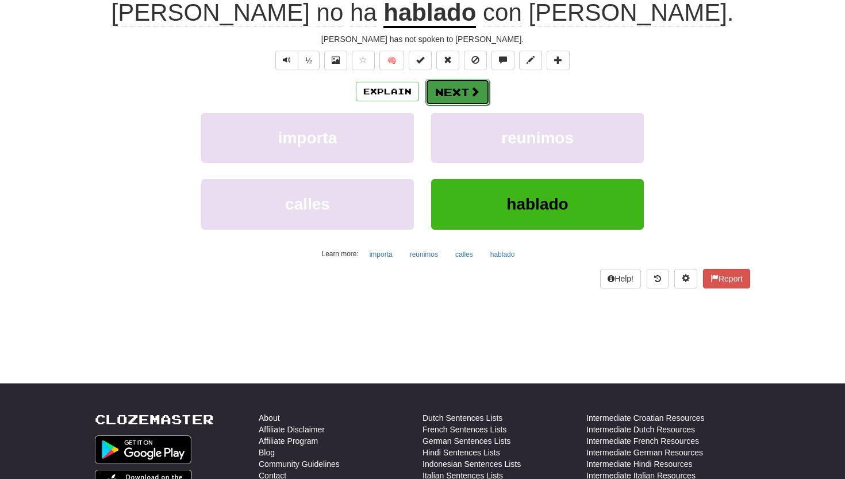
click at [462, 90] on button "Next" at bounding box center [458, 92] width 64 height 26
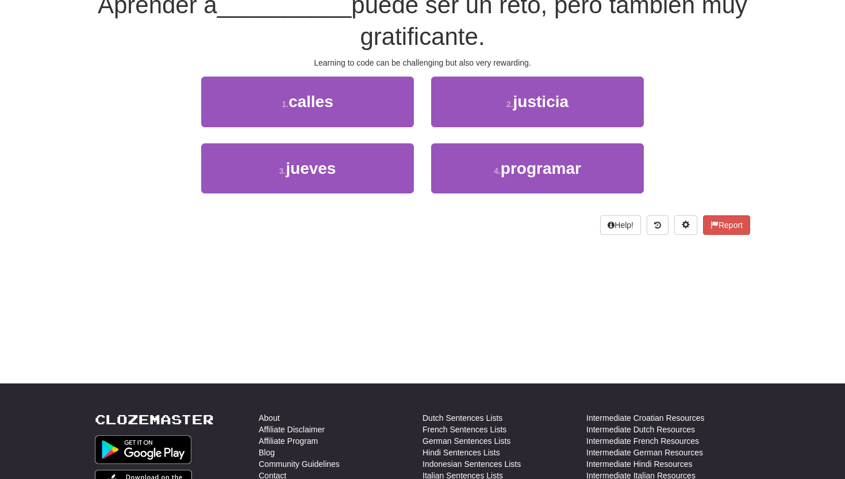
scroll to position [116, 0]
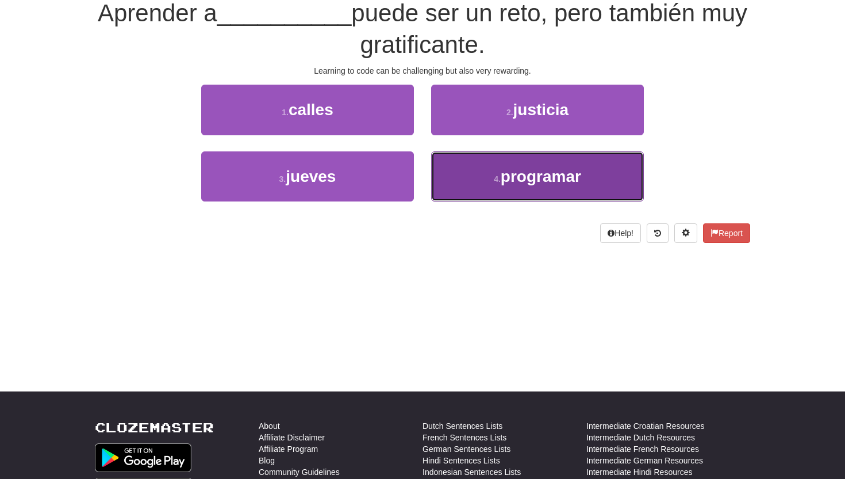
click at [504, 171] on span "programar" at bounding box center [541, 176] width 81 height 18
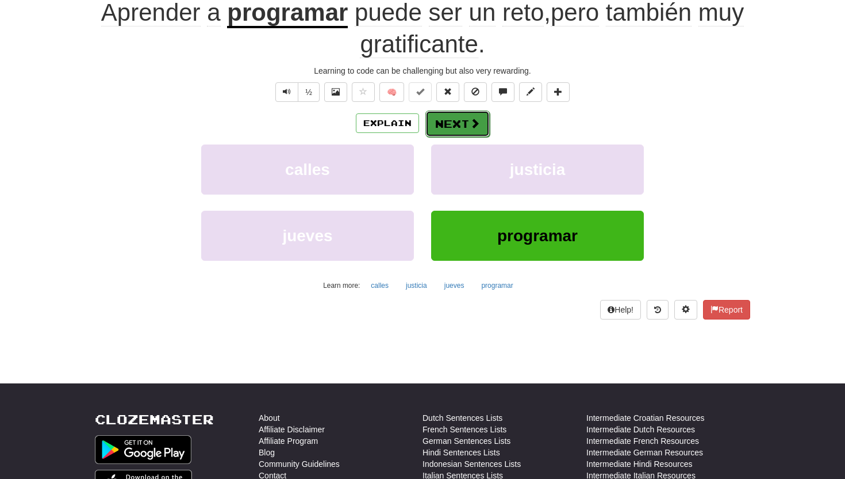
click at [454, 127] on button "Next" at bounding box center [458, 123] width 64 height 26
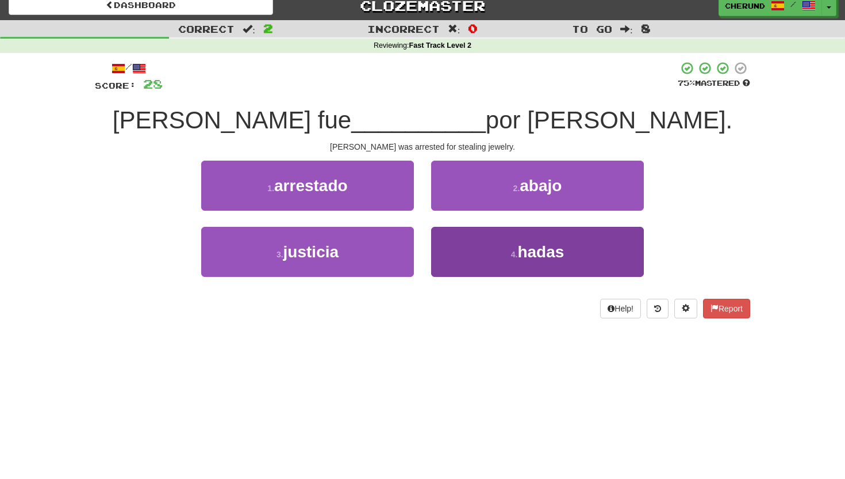
scroll to position [0, 0]
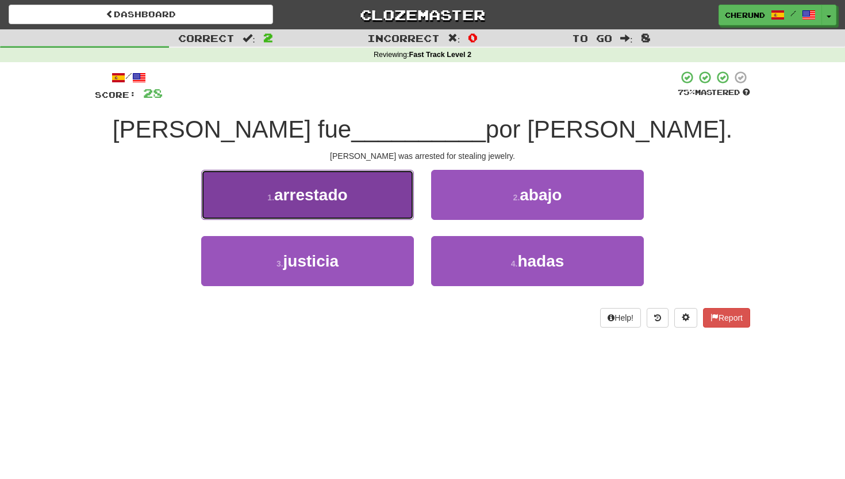
click at [344, 193] on span "arrestado" at bounding box center [311, 195] width 74 height 18
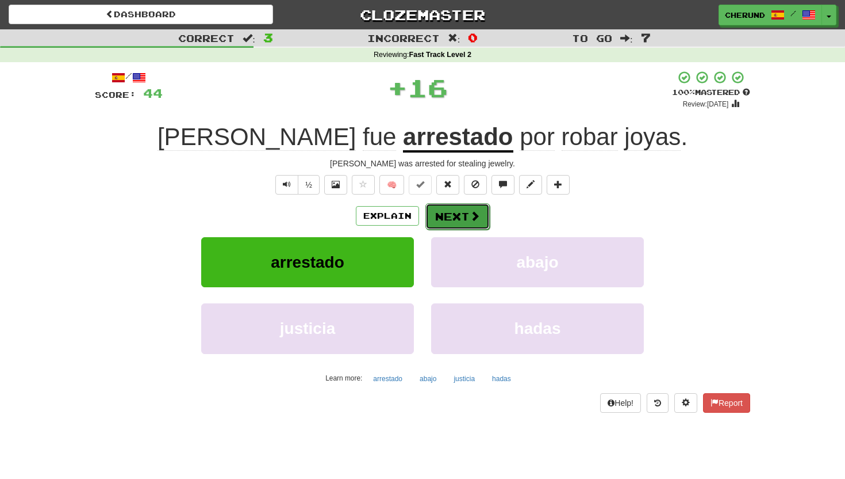
click at [466, 217] on button "Next" at bounding box center [458, 216] width 64 height 26
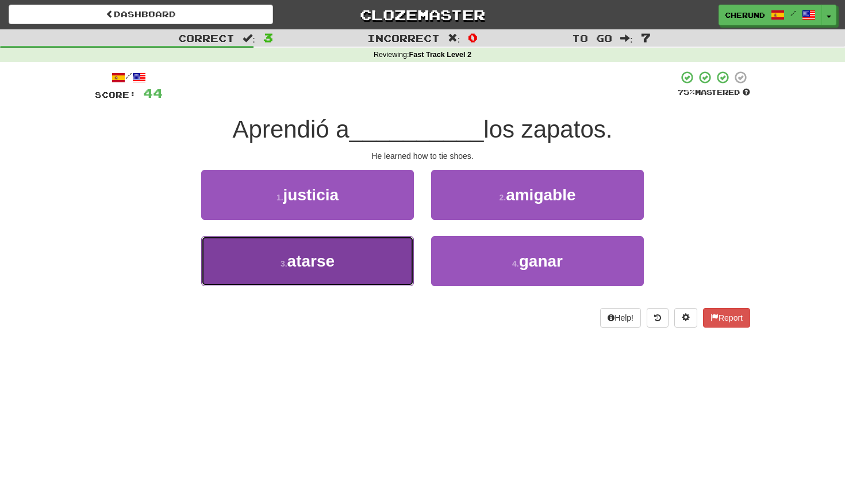
click at [372, 259] on button "3 . atarse" at bounding box center [307, 261] width 213 height 50
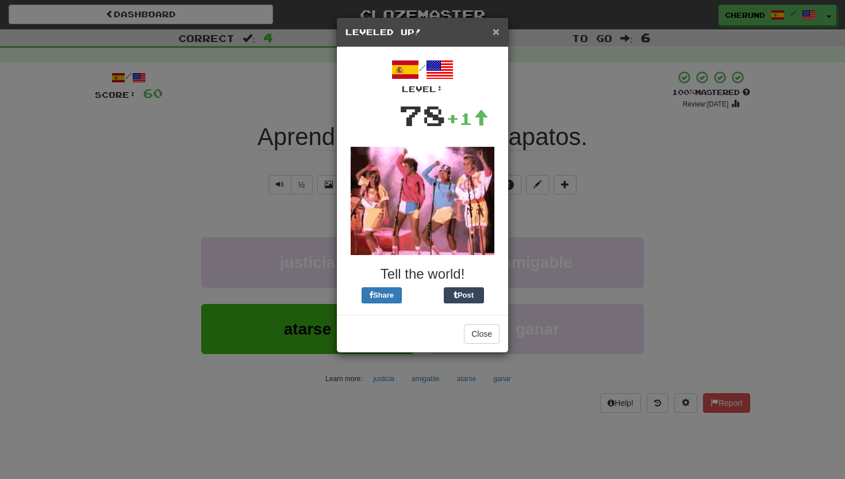
click at [497, 35] on span "×" at bounding box center [496, 31] width 7 height 13
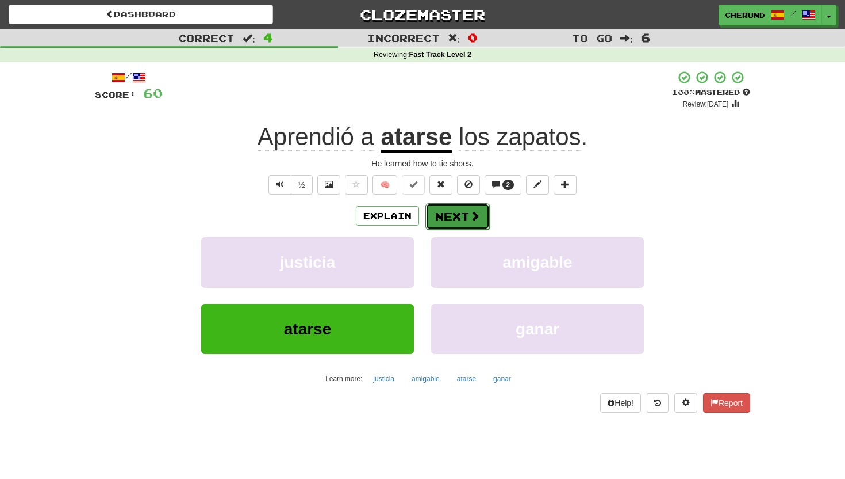
click at [451, 219] on button "Next" at bounding box center [458, 216] width 64 height 26
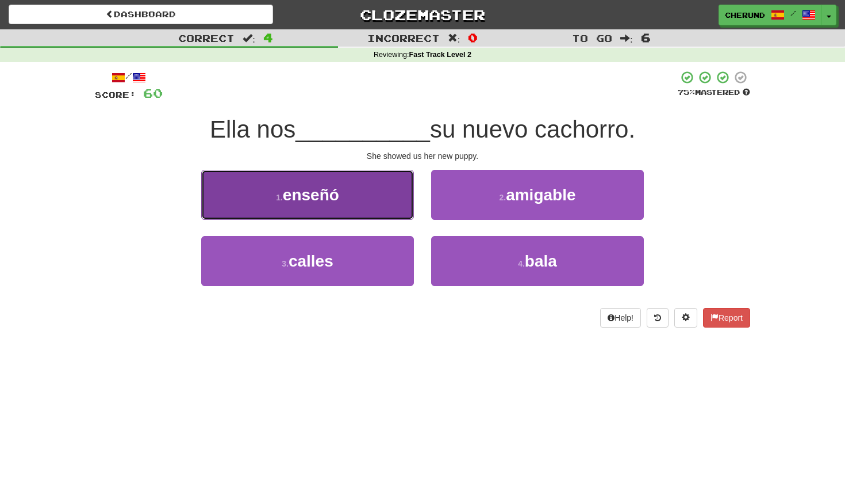
click at [380, 200] on button "1 . enseñó" at bounding box center [307, 195] width 213 height 50
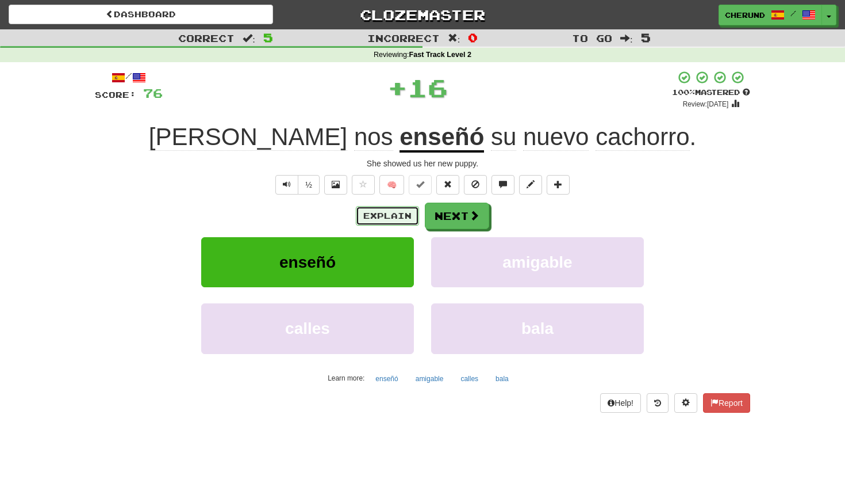
click at [395, 215] on button "Explain" at bounding box center [387, 216] width 63 height 20
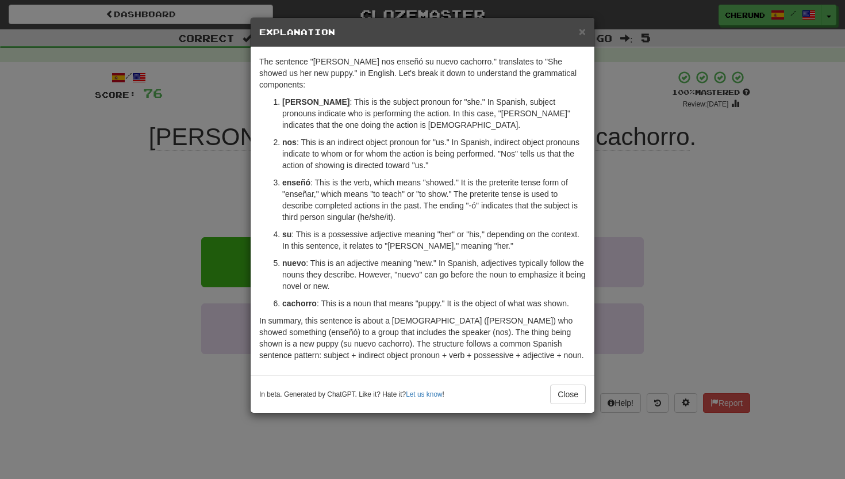
click at [672, 188] on div "× Explanation The sentence "Ella nos enseñó su nuevo cachorro." translates to "…" at bounding box center [422, 239] width 845 height 479
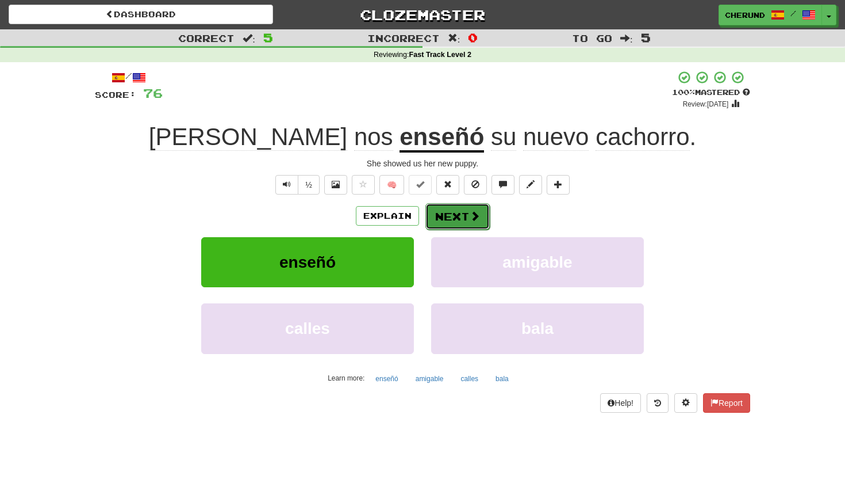
click at [470, 212] on span at bounding box center [475, 216] width 10 height 10
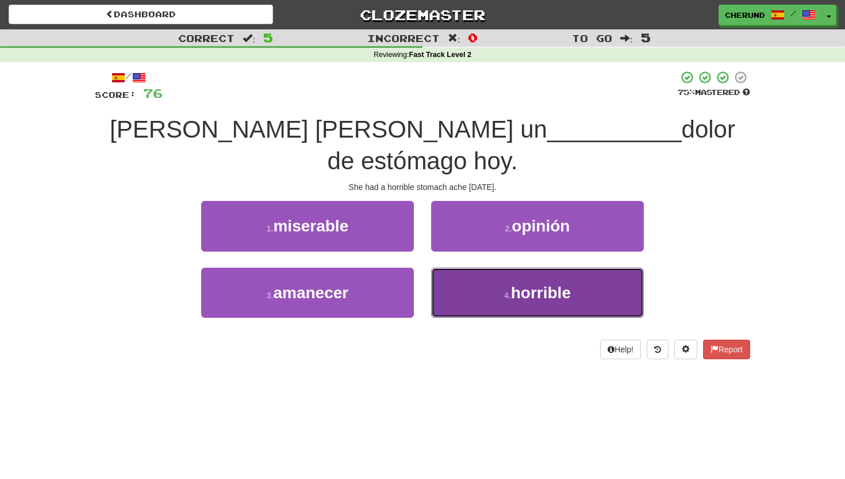
click at [493, 267] on button "4 . horrible" at bounding box center [537, 292] width 213 height 50
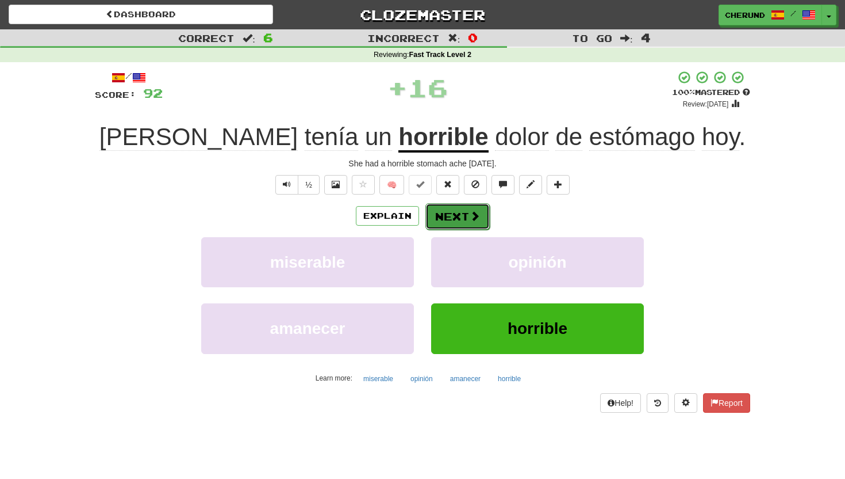
click at [453, 217] on button "Next" at bounding box center [458, 216] width 64 height 26
